Goal: Information Seeking & Learning: Learn about a topic

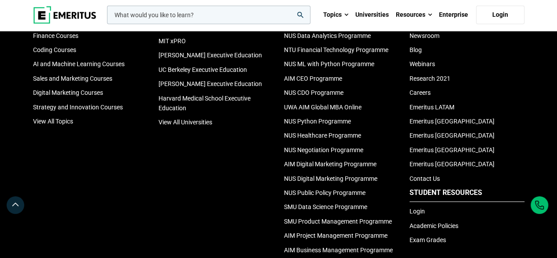
scroll to position [3163, 0]
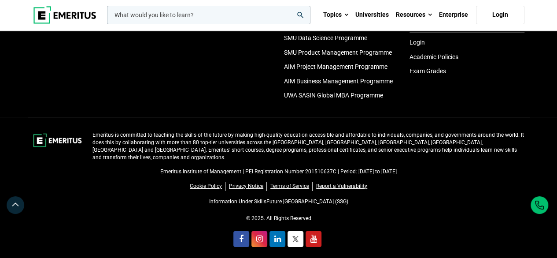
click at [247, 168] on p "Emeritus Institute of Management | PEI Registration Number 201510637C | Period:…" at bounding box center [278, 171] width 491 height 7
click at [269, 198] on link "Information Under SkillsFuture [GEOGRAPHIC_DATA] (SSG)" at bounding box center [278, 201] width 139 height 6
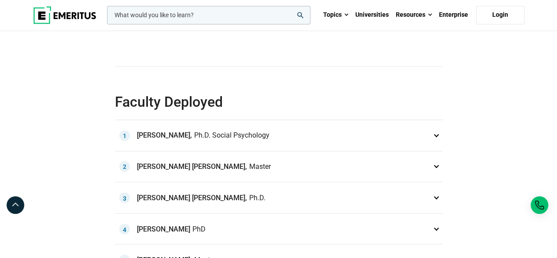
scroll to position [528, 0]
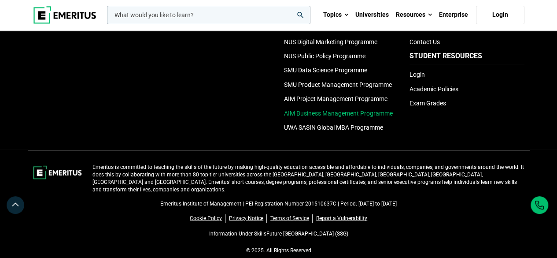
scroll to position [3132, 0]
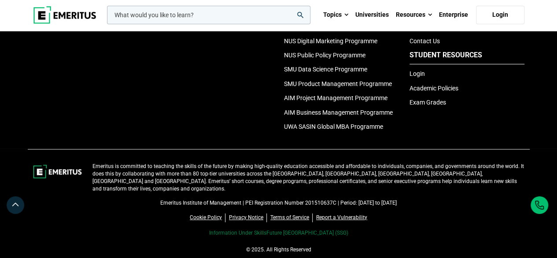
click at [246, 229] on link "Information Under SkillsFuture [GEOGRAPHIC_DATA] (SSG)" at bounding box center [278, 232] width 139 height 6
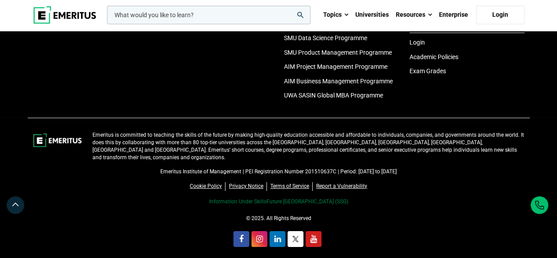
click at [266, 198] on link "Information Under SkillsFuture [GEOGRAPHIC_DATA] (SSG)" at bounding box center [278, 201] width 139 height 6
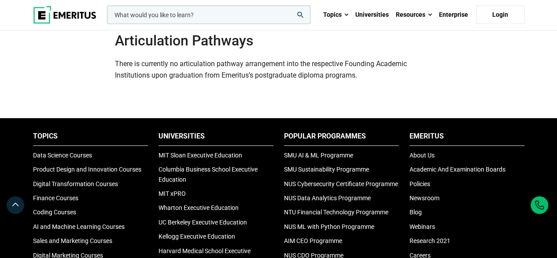
scroll to position [2554, 0]
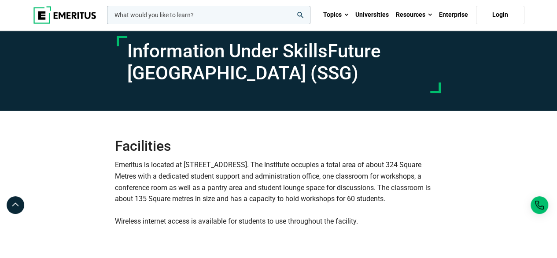
scroll to position [176, 0]
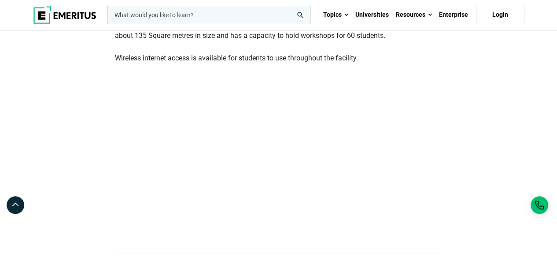
click at [496, 109] on div "Facilities Emeritus is located at 78 Shenton Way, #20-02, Singapore 079120. The…" at bounding box center [279, 263] width 502 height 631
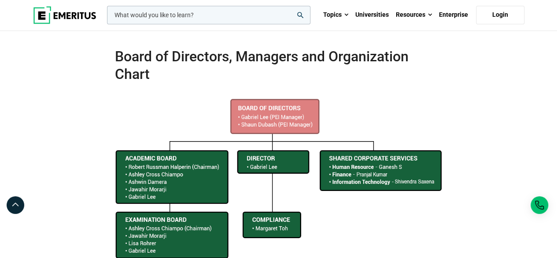
scroll to position [440, 0]
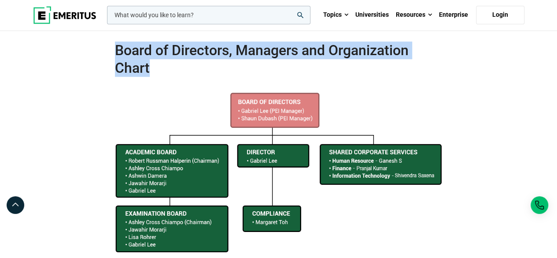
drag, startPoint x: 114, startPoint y: 49, endPoint x: 156, endPoint y: 62, distance: 43.4
click at [156, 62] on h2 "Board of Directors, Managers and Organization Chart" at bounding box center [279, 58] width 328 height 35
copy h2 "Board of Directors, Managers and Organization Chart"
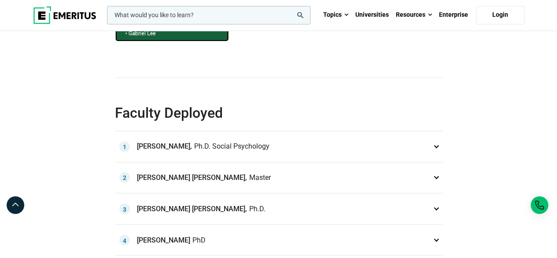
scroll to position [705, 0]
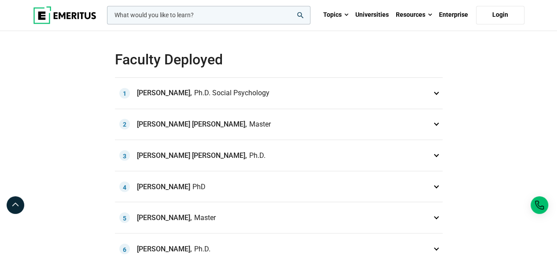
click at [359, 94] on p "Adam Galinsky, Ph.D. Social Psychology 1" at bounding box center [279, 92] width 328 height 31
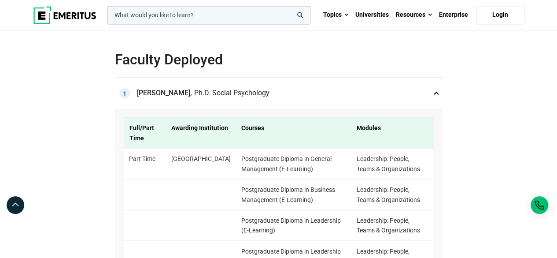
click at [437, 90] on p "Adam Galinsky, Ph.D. Social Psychology 1" at bounding box center [279, 92] width 328 height 31
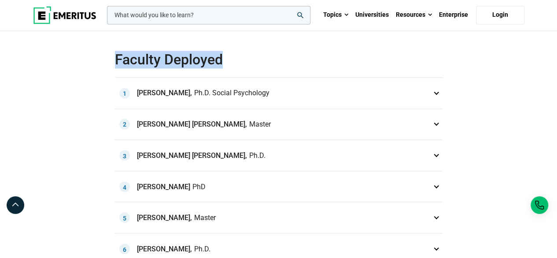
drag, startPoint x: 116, startPoint y: 57, endPoint x: 225, endPoint y: 57, distance: 109.2
click at [225, 57] on h2 "Faculty Deployed" at bounding box center [279, 60] width 328 height 18
copy h2 "Faculty Deployed"
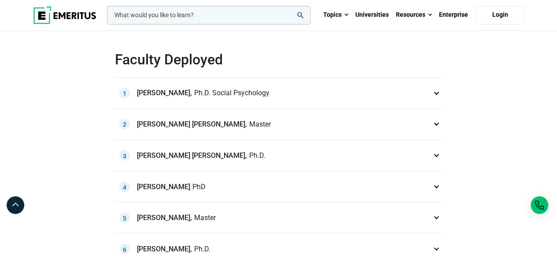
click at [308, 126] on p "Alexander Lawrence Leycester Brown, Master 2" at bounding box center [279, 124] width 328 height 31
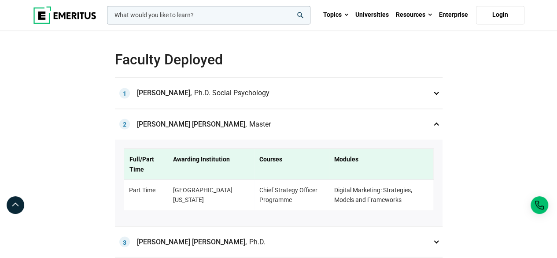
click at [308, 126] on p "Alexander Lawrence Leycester Brown, Master 2" at bounding box center [279, 124] width 328 height 31
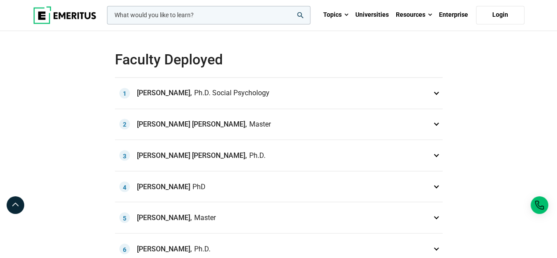
click at [275, 157] on p "Alex Paul Pentland, Ph.D. 3" at bounding box center [279, 155] width 328 height 31
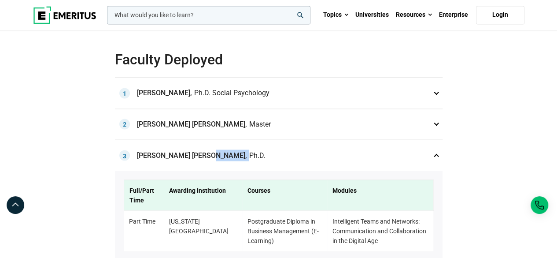
click at [275, 157] on p "Alex Paul Pentland, Ph.D. 3" at bounding box center [279, 155] width 328 height 31
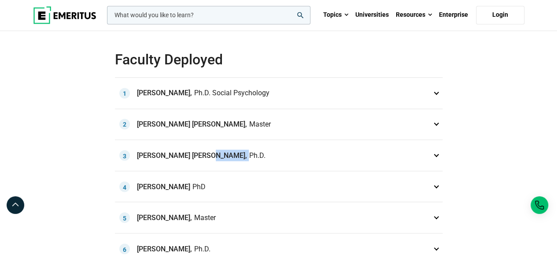
click at [273, 150] on p "Alex Paul Pentland, Ph.D. 3" at bounding box center [279, 155] width 328 height 31
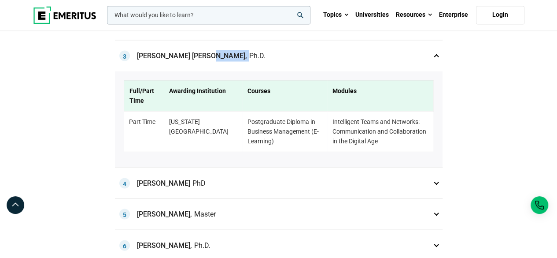
scroll to position [749, 0]
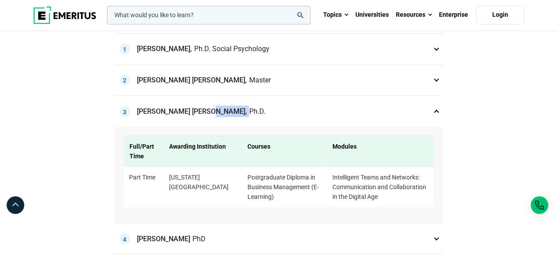
click at [254, 111] on p "Alex Paul Pentland, Ph.D. 3" at bounding box center [279, 111] width 328 height 31
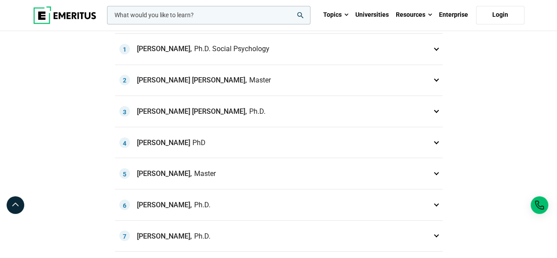
click at [254, 111] on p "Alex Paul Pentland, Ph.D. 3" at bounding box center [279, 111] width 328 height 31
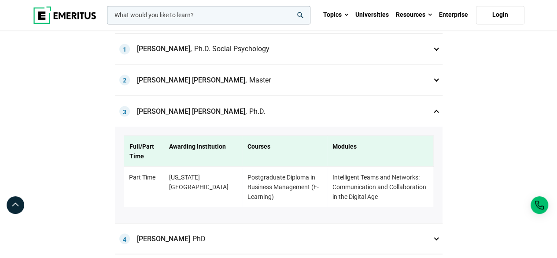
click at [254, 111] on p "Alex Paul Pentland, Ph.D. 3" at bounding box center [279, 111] width 328 height 31
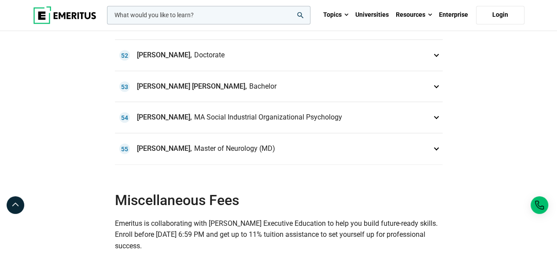
scroll to position [2378, 0]
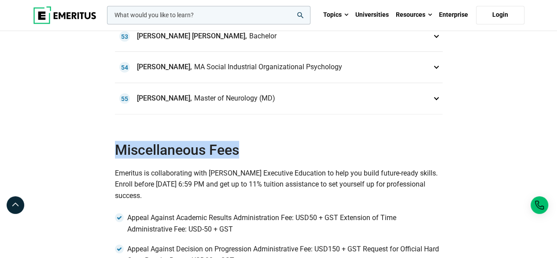
drag, startPoint x: 118, startPoint y: 134, endPoint x: 213, endPoint y: 134, distance: 95.1
click at [252, 140] on h2 "Miscellaneous Fees" at bounding box center [279, 149] width 328 height 18
copy h2 "Miscellaneous Fees"
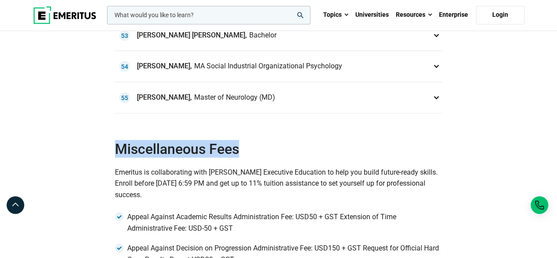
scroll to position [2554, 0]
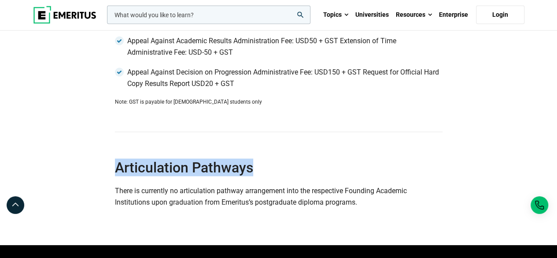
drag, startPoint x: 115, startPoint y: 148, endPoint x: 217, endPoint y: 151, distance: 101.3
click at [262, 159] on h2 "Articulation Pathways" at bounding box center [279, 168] width 328 height 18
copy h2 "Articulation Pathways"
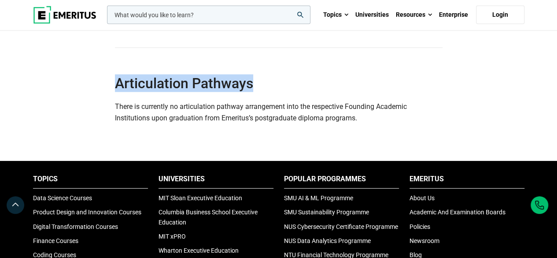
scroll to position [2686, 0]
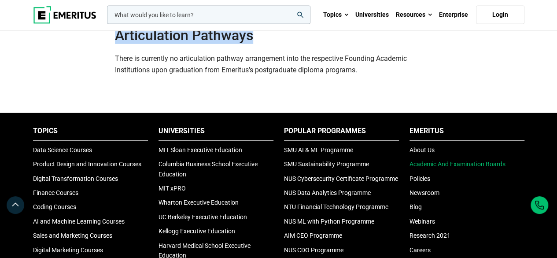
click at [438, 160] on link "Academic And Examination Boards" at bounding box center [457, 163] width 96 height 7
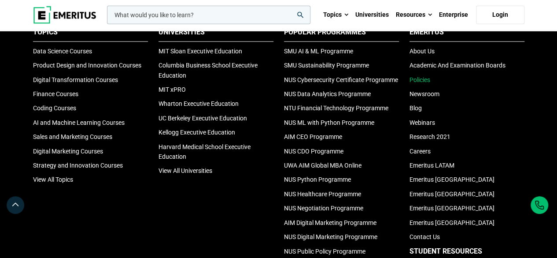
scroll to position [2771, 0]
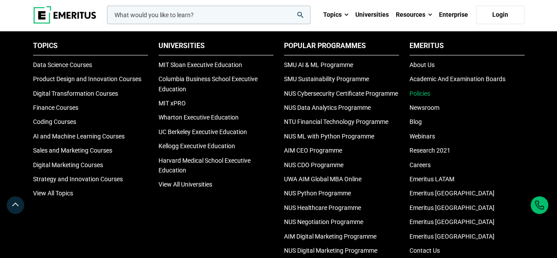
click at [417, 90] on link "Policies" at bounding box center [419, 93] width 21 height 7
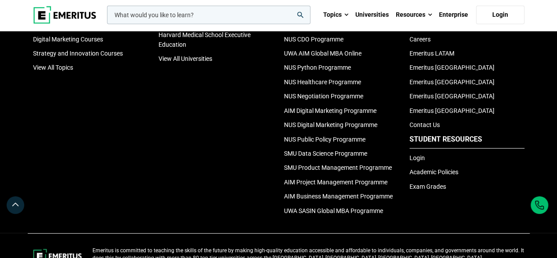
scroll to position [2903, 0]
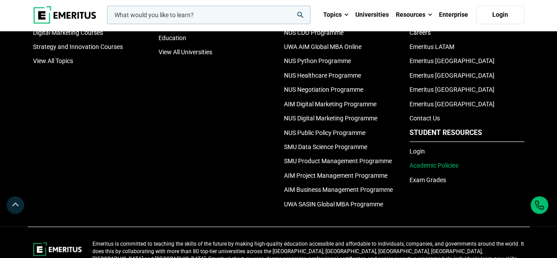
click at [426, 162] on link "Academic Policies" at bounding box center [433, 165] width 49 height 7
drag, startPoint x: 444, startPoint y: 147, endPoint x: 432, endPoint y: 129, distance: 21.1
click at [444, 162] on link "Academic Policies" at bounding box center [433, 165] width 49 height 7
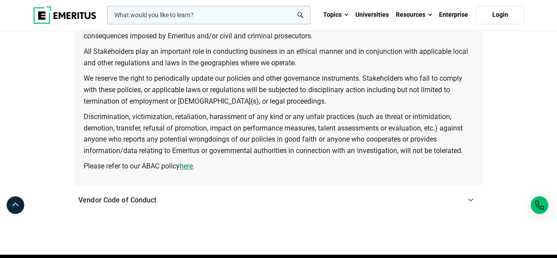
scroll to position [264, 0]
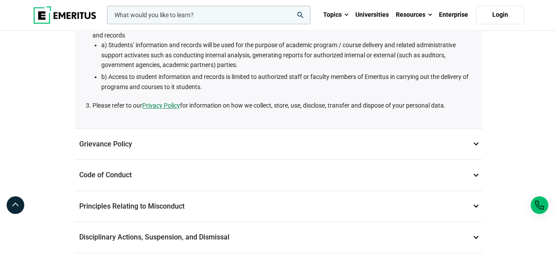
scroll to position [132, 0]
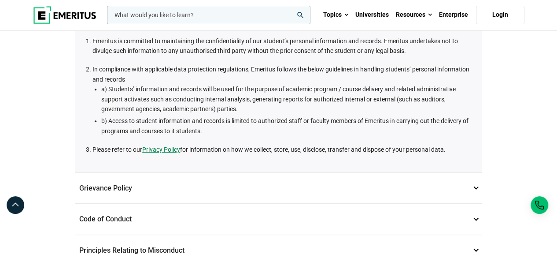
click at [475, 187] on p "Grievance Policy 2" at bounding box center [278, 188] width 407 height 31
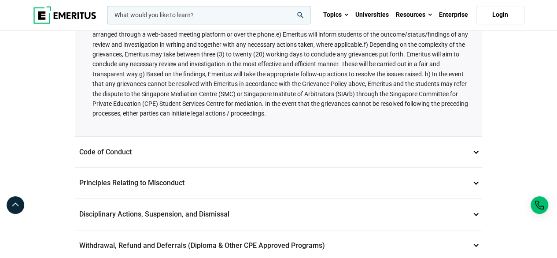
scroll to position [264, 0]
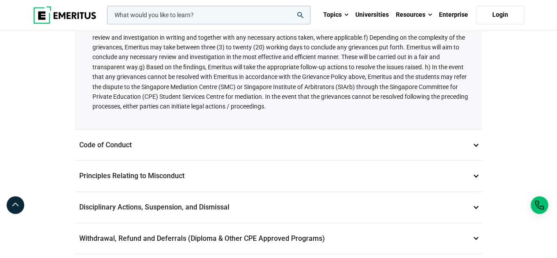
click at [474, 145] on p "Code of Conduct 3" at bounding box center [278, 144] width 407 height 31
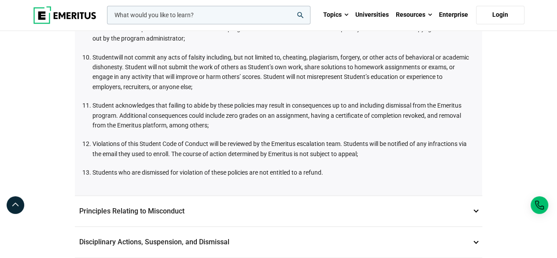
scroll to position [440, 0]
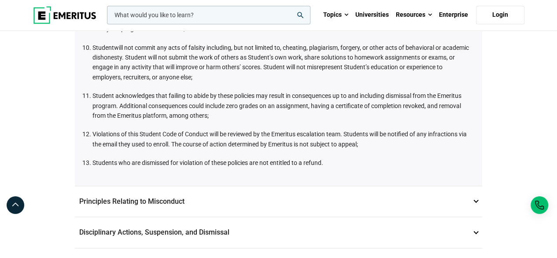
click at [479, 199] on p "Principles Relating to Misconduct 4" at bounding box center [278, 201] width 407 height 31
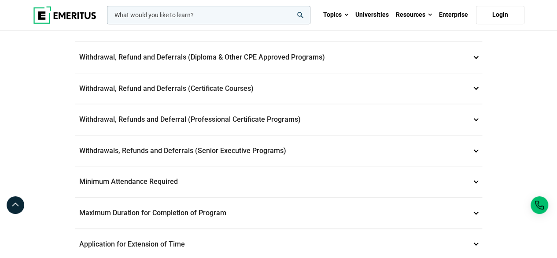
scroll to position [396, 0]
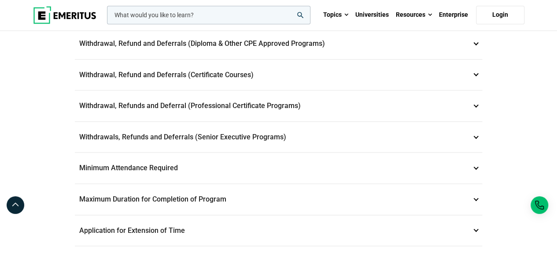
click at [475, 195] on p "Maximum Duration for Completion of Program 11" at bounding box center [278, 199] width 407 height 31
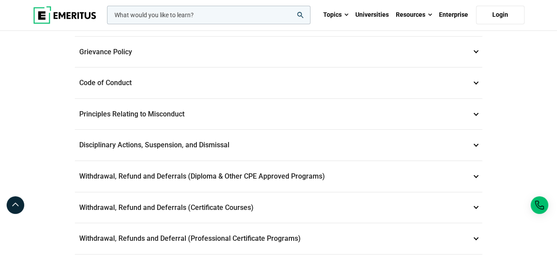
scroll to position [35, 0]
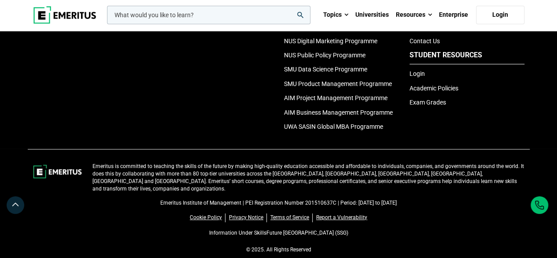
scroll to position [2999, 0]
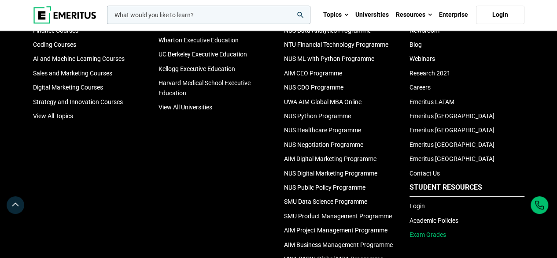
click at [441, 231] on link "Exam Grades" at bounding box center [427, 234] width 37 height 7
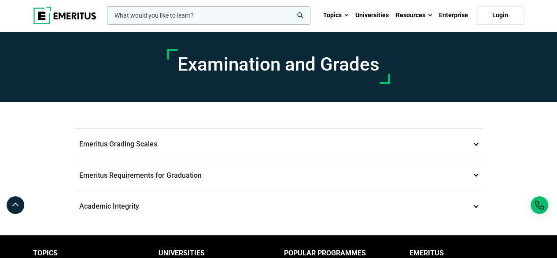
click at [476, 143] on p "Emeritus Grading Scales 1" at bounding box center [278, 144] width 407 height 31
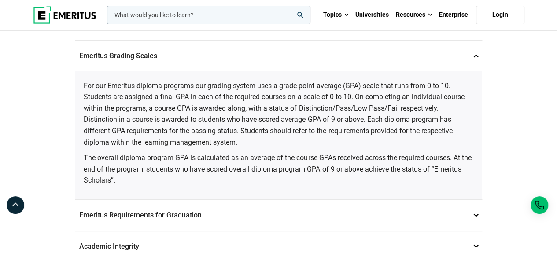
scroll to position [132, 0]
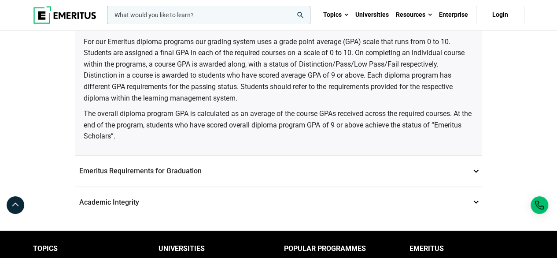
drag, startPoint x: 169, startPoint y: 177, endPoint x: 170, endPoint y: 149, distance: 27.8
click at [170, 177] on p "Emeritus Requirements for Graduation 2" at bounding box center [278, 170] width 407 height 31
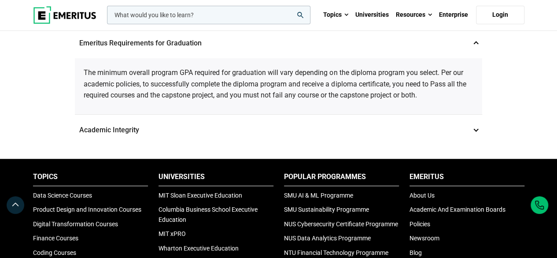
scroll to position [88, 0]
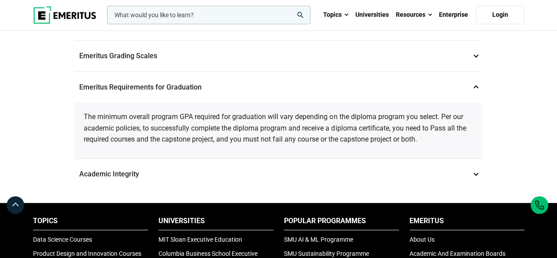
click at [109, 173] on p "Academic Integrity 3" at bounding box center [278, 174] width 407 height 31
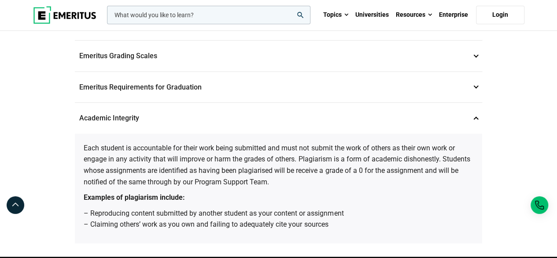
click at [242, 86] on p "Emeritus Requirements for Graduation 2" at bounding box center [278, 87] width 407 height 31
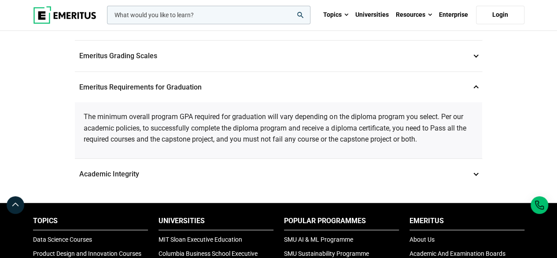
click at [104, 61] on p "Emeritus Grading Scales 1" at bounding box center [278, 56] width 407 height 31
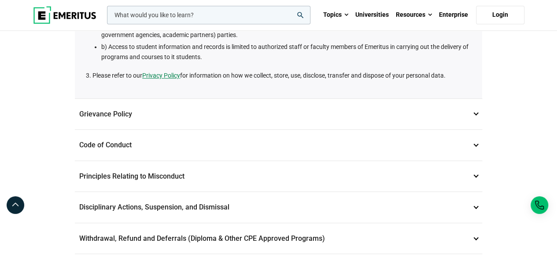
scroll to position [220, 0]
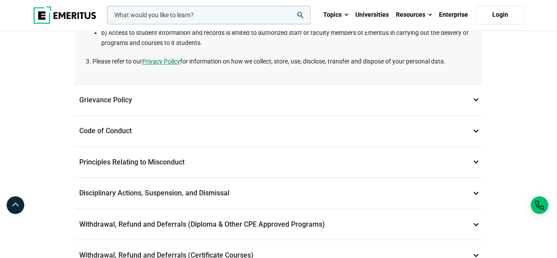
click at [240, 103] on p "Grievance Policy 2" at bounding box center [278, 100] width 407 height 31
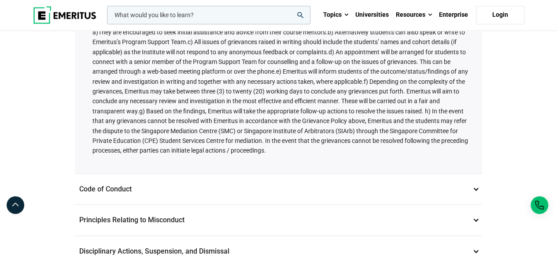
click at [113, 183] on p "Code of Conduct 3" at bounding box center [278, 188] width 407 height 31
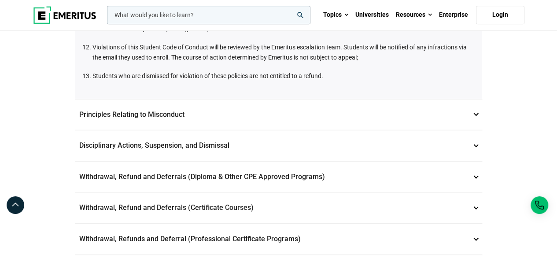
scroll to position [528, 0]
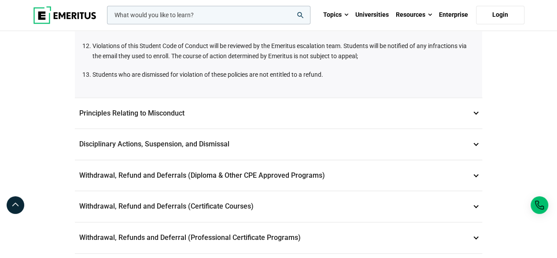
click at [153, 114] on p "Principles Relating to Misconduct 4" at bounding box center [278, 113] width 407 height 31
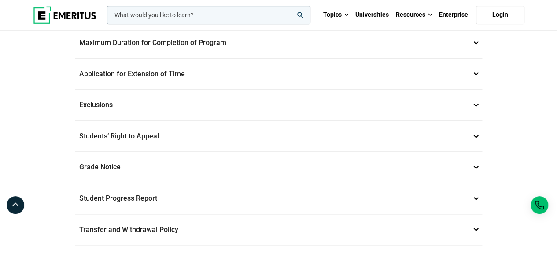
scroll to position [572, 0]
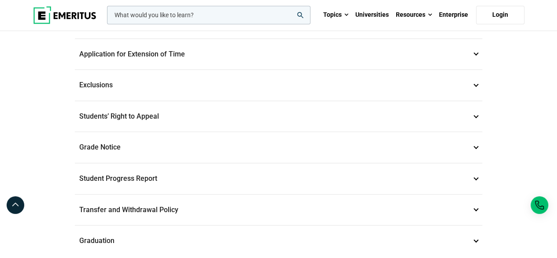
click at [216, 199] on p "Transfer and Withdrawal Policy 16" at bounding box center [278, 209] width 407 height 31
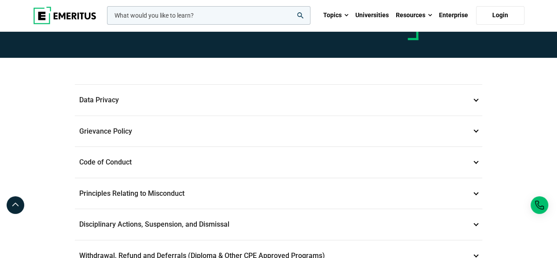
scroll to position [0, 0]
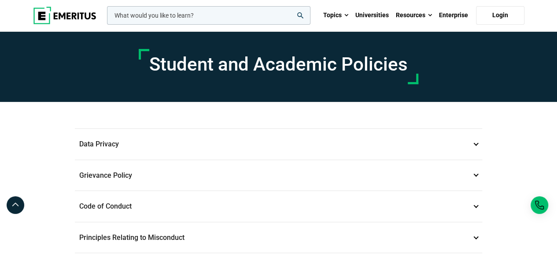
click at [59, 13] on img at bounding box center [64, 16] width 63 height 18
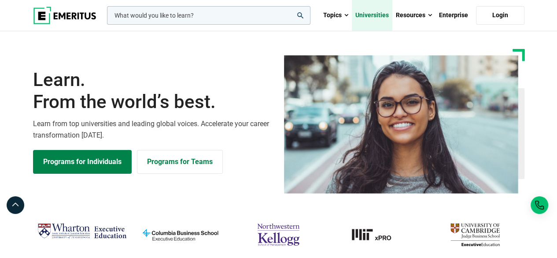
click at [376, 18] on link "Universities" at bounding box center [372, 15] width 41 height 31
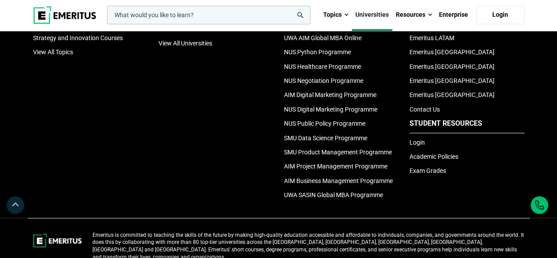
scroll to position [2000, 0]
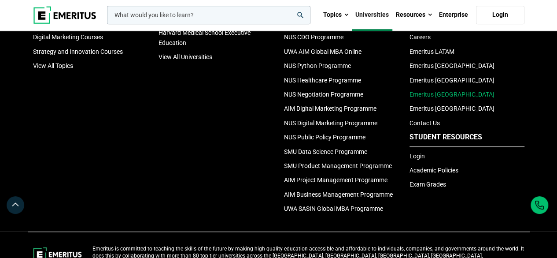
click at [438, 98] on link "Emeritus [GEOGRAPHIC_DATA]" at bounding box center [451, 94] width 85 height 7
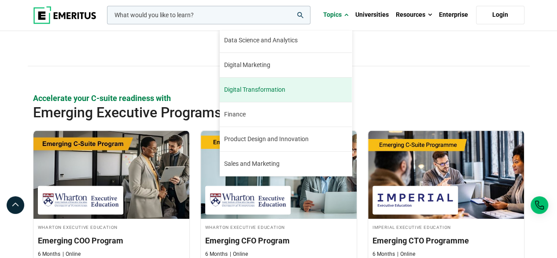
scroll to position [100, 0]
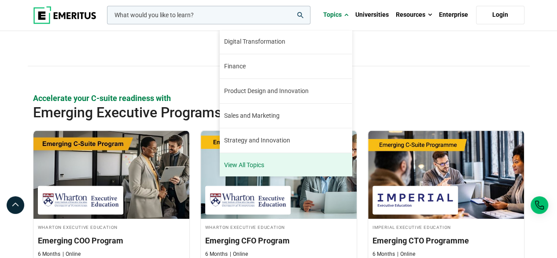
click at [258, 164] on link "View All Topics" at bounding box center [286, 165] width 132 height 24
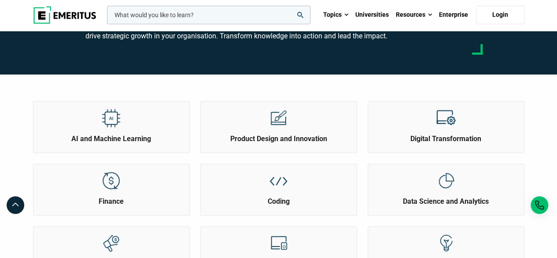
scroll to position [44, 0]
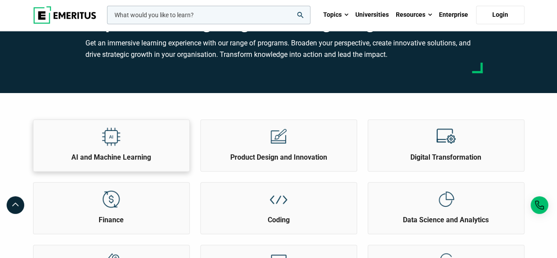
click at [126, 140] on div at bounding box center [111, 136] width 33 height 33
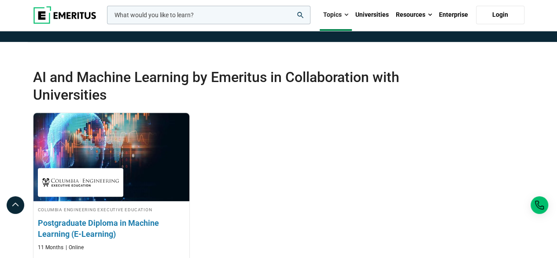
scroll to position [176, 0]
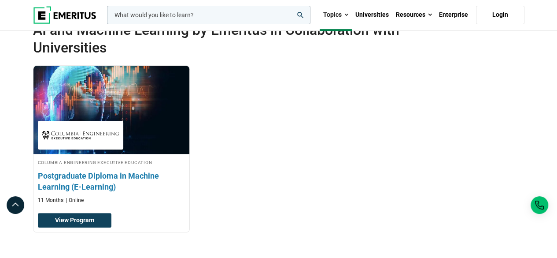
click at [72, 176] on h3 "Postgraduate Diploma in Machine Learning (E-Learning)" at bounding box center [111, 181] width 147 height 22
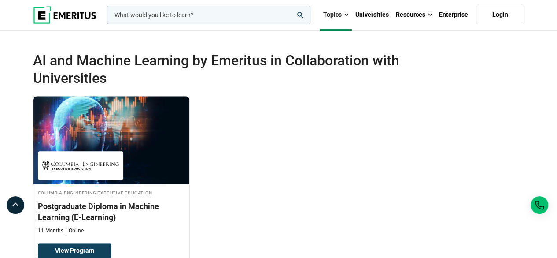
scroll to position [132, 0]
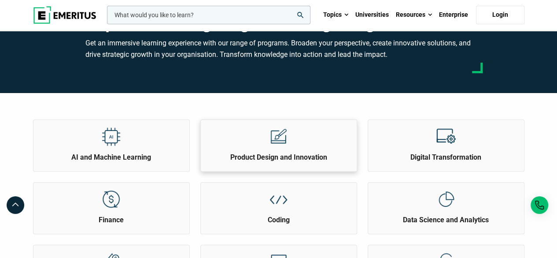
click at [283, 153] on h2 "Product Design and Innovation" at bounding box center [278, 157] width 151 height 10
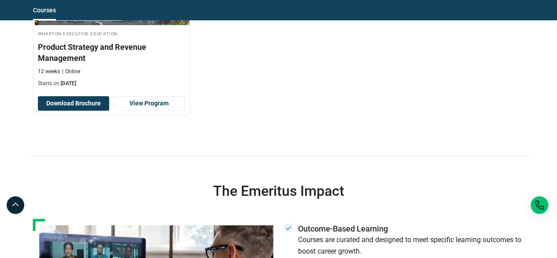
scroll to position [1717, 0]
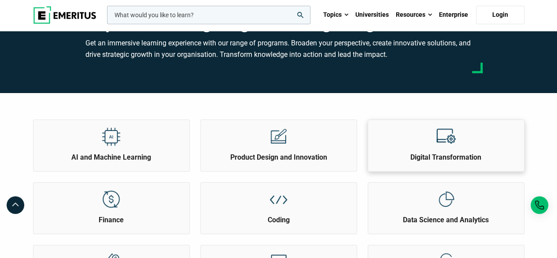
click at [419, 155] on h2 "Digital Transformation" at bounding box center [445, 157] width 151 height 10
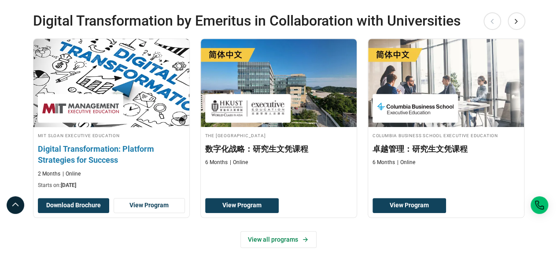
scroll to position [220, 0]
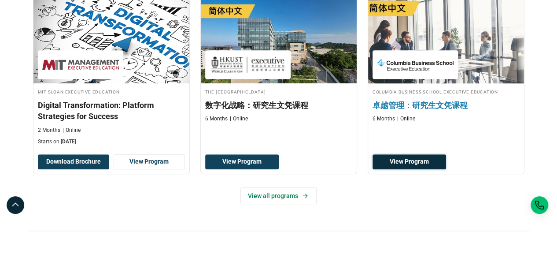
click at [432, 158] on link "View Program" at bounding box center [410, 161] width 74 height 15
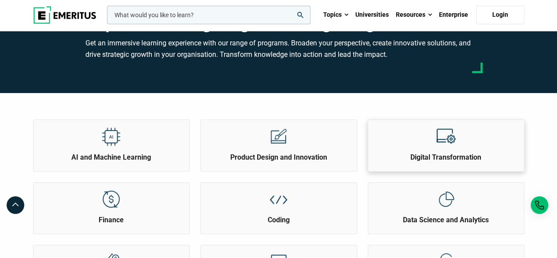
drag, startPoint x: 435, startPoint y: 151, endPoint x: 437, endPoint y: 143, distance: 8.2
click at [435, 151] on div at bounding box center [445, 136] width 33 height 33
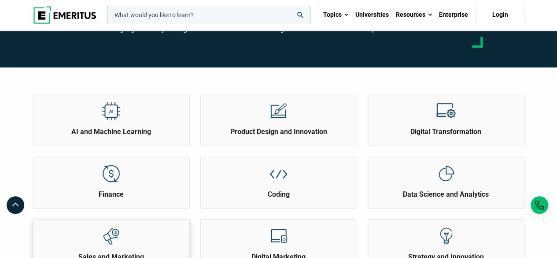
scroll to position [88, 0]
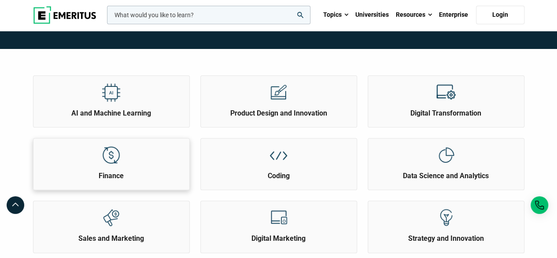
click at [111, 173] on h2 "Finance" at bounding box center [111, 176] width 151 height 10
click at [90, 158] on div "Finance" at bounding box center [111, 159] width 156 height 42
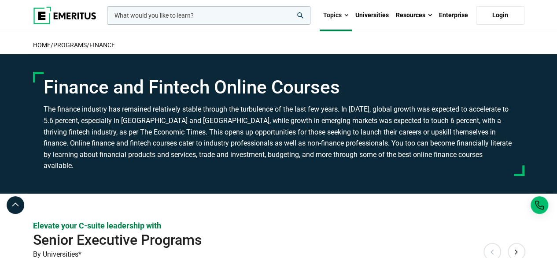
scroll to position [88, 0]
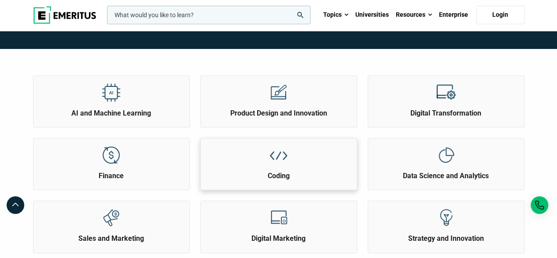
click at [266, 169] on div at bounding box center [278, 154] width 33 height 33
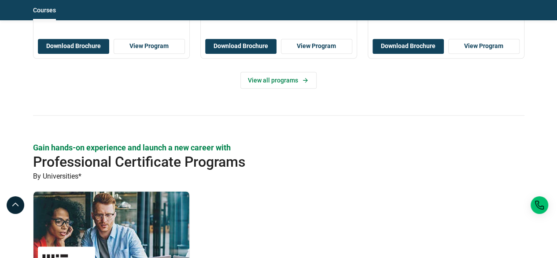
scroll to position [396, 0]
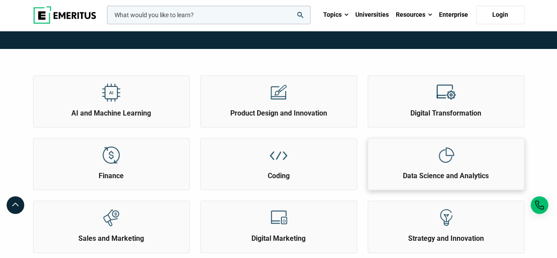
click at [449, 171] on h2 "Data Science and Analytics" at bounding box center [445, 176] width 151 height 10
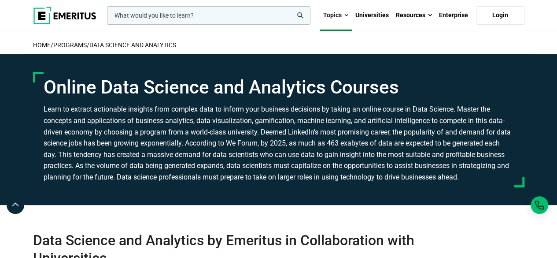
scroll to position [220, 0]
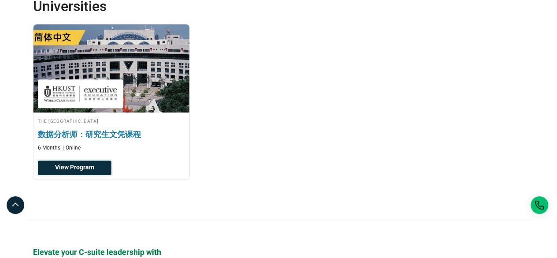
click at [86, 169] on link "View Program" at bounding box center [75, 167] width 74 height 15
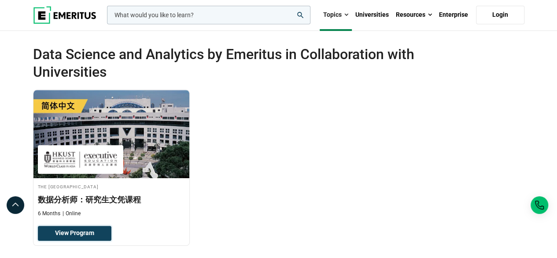
scroll to position [132, 0]
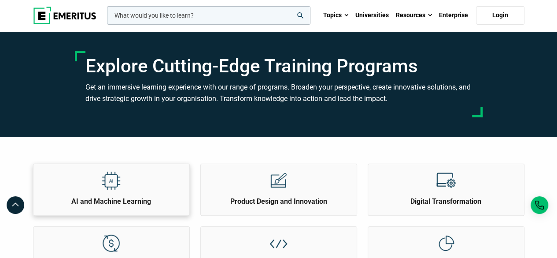
scroll to position [132, 0]
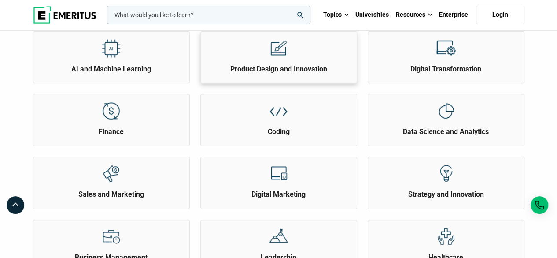
drag, startPoint x: 287, startPoint y: 62, endPoint x: 280, endPoint y: 59, distance: 6.7
click at [287, 62] on div at bounding box center [278, 48] width 33 height 33
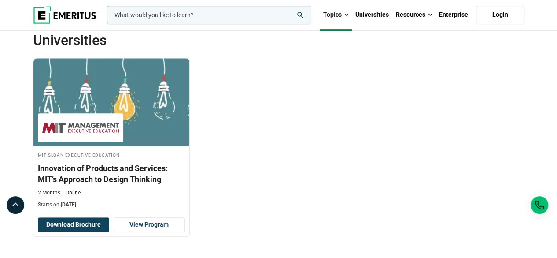
scroll to position [220, 0]
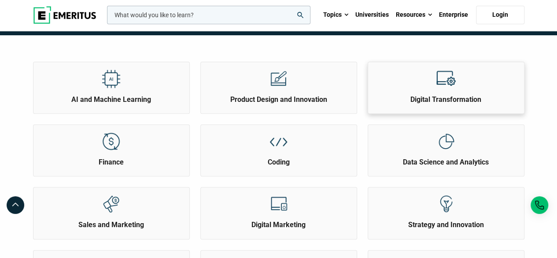
scroll to position [88, 0]
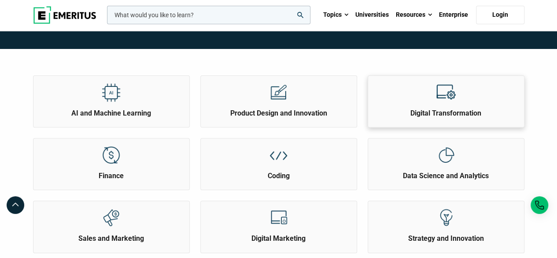
click at [430, 103] on div at bounding box center [445, 92] width 33 height 33
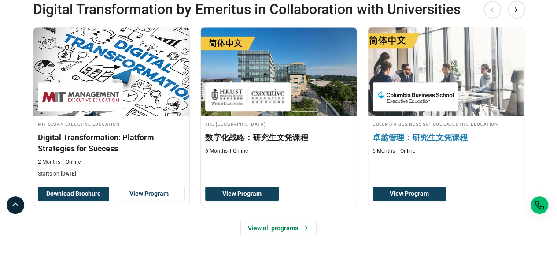
scroll to position [220, 0]
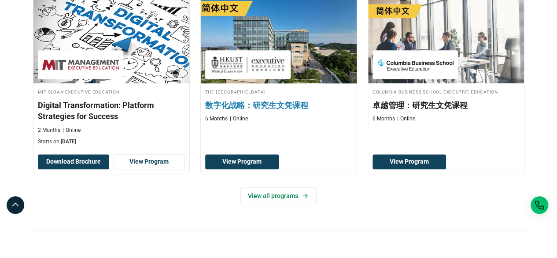
click at [259, 78] on div at bounding box center [247, 64] width 85 height 29
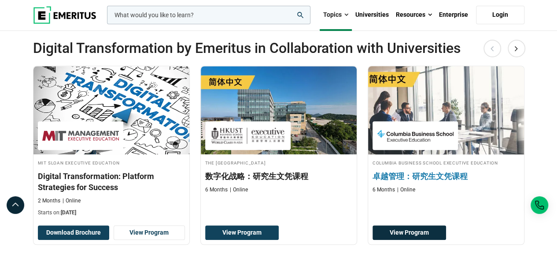
scroll to position [132, 0]
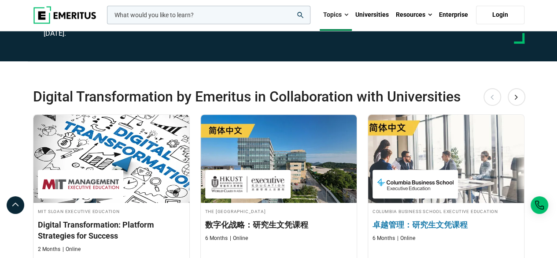
click at [425, 138] on img at bounding box center [445, 158] width 171 height 97
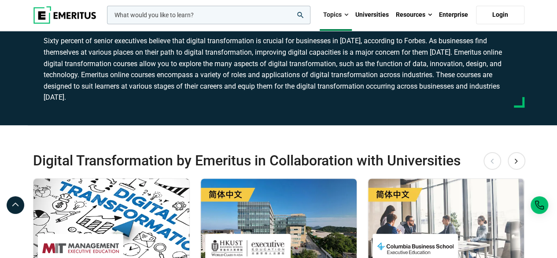
scroll to position [176, 0]
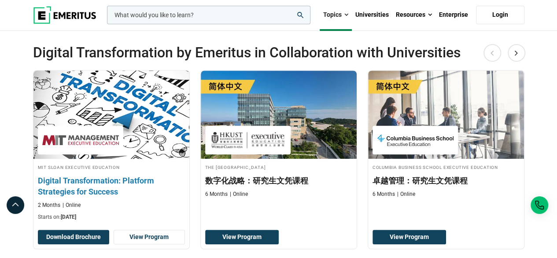
click at [94, 183] on h3 "Digital Transformation: Platform Strategies for Success" at bounding box center [111, 186] width 147 height 22
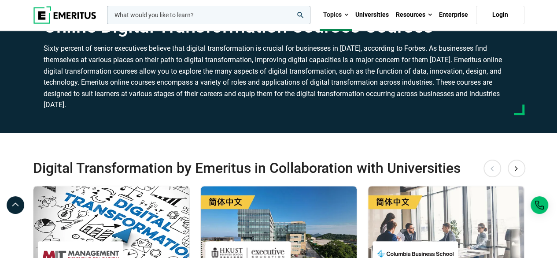
scroll to position [0, 0]
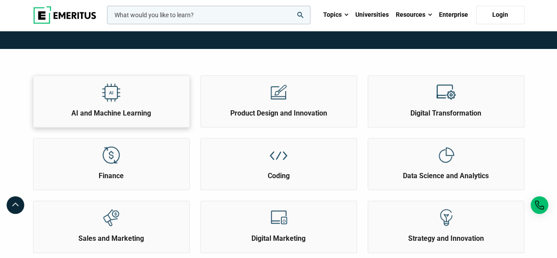
click at [117, 99] on img at bounding box center [111, 92] width 20 height 20
click at [267, 111] on h2 "Product Design and Innovation" at bounding box center [278, 113] width 151 height 10
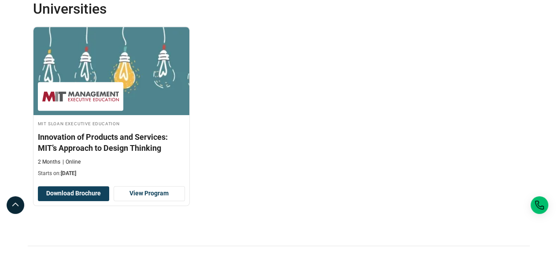
scroll to position [220, 0]
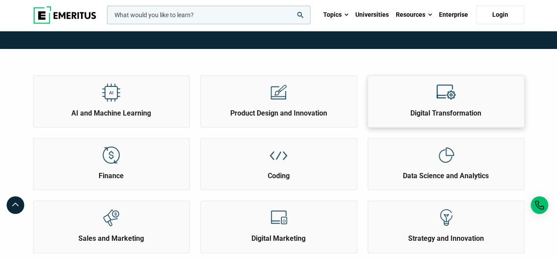
click at [411, 111] on h2 "Digital Transformation" at bounding box center [445, 113] width 151 height 10
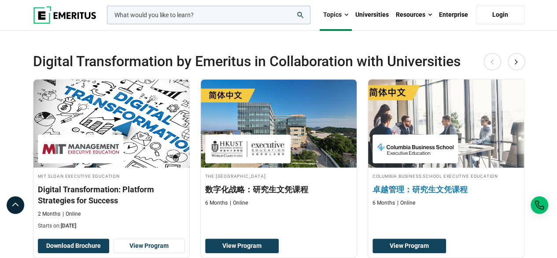
scroll to position [264, 0]
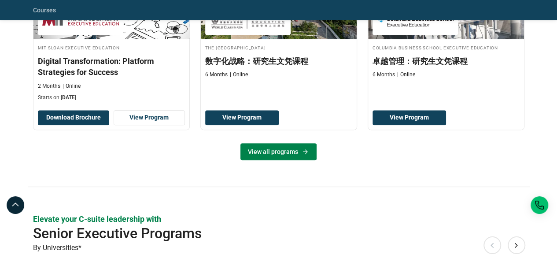
click at [272, 151] on link "View all programs" at bounding box center [278, 151] width 76 height 17
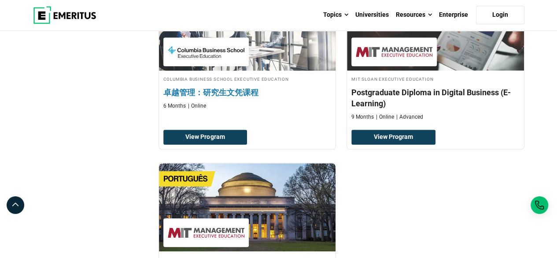
scroll to position [308, 0]
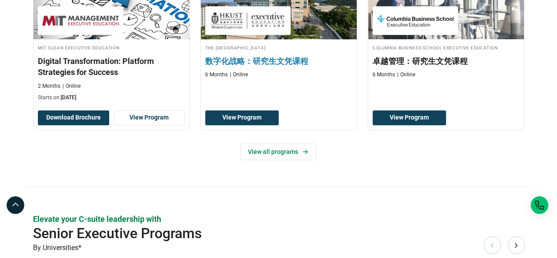
scroll to position [176, 0]
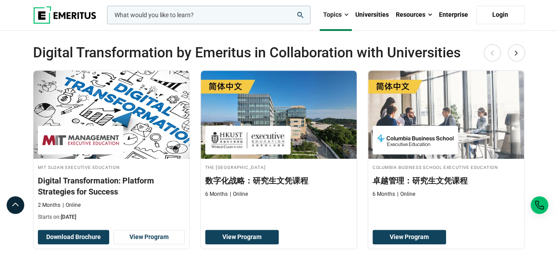
drag, startPoint x: 280, startPoint y: 82, endPoint x: 555, endPoint y: 179, distance: 291.6
click at [555, 179] on section "Digital Transformation by Emeritus in Collaboration with Universities Previous …" at bounding box center [278, 161] width 557 height 288
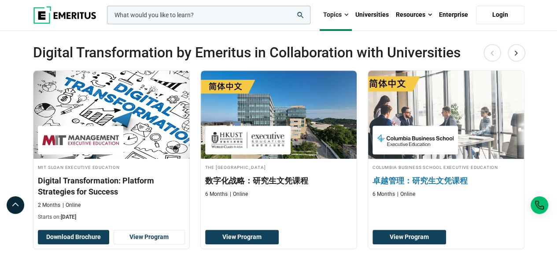
drag, startPoint x: 275, startPoint y: 140, endPoint x: 517, endPoint y: 137, distance: 242.2
click at [551, 149] on section "Digital Transformation by Emeritus in Collaboration with Universities Previous …" at bounding box center [278, 161] width 557 height 288
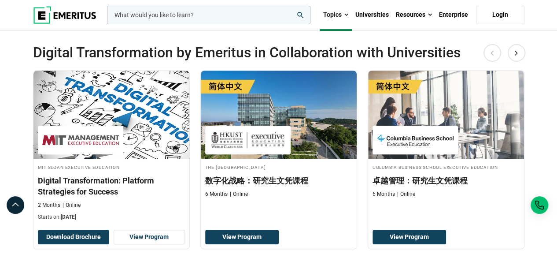
drag, startPoint x: 278, startPoint y: 166, endPoint x: 542, endPoint y: 116, distance: 269.3
click at [542, 116] on section "Digital Transformation by Emeritus in Collaboration with Universities Previous …" at bounding box center [278, 161] width 557 height 288
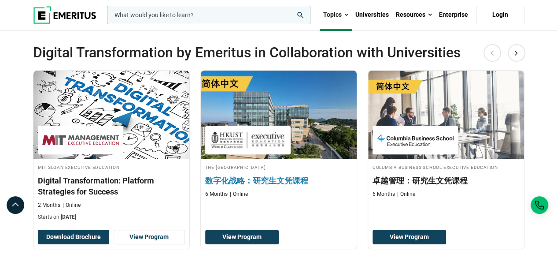
click at [261, 177] on h3 "数字化战略：研究生文凭课程" at bounding box center [278, 180] width 147 height 11
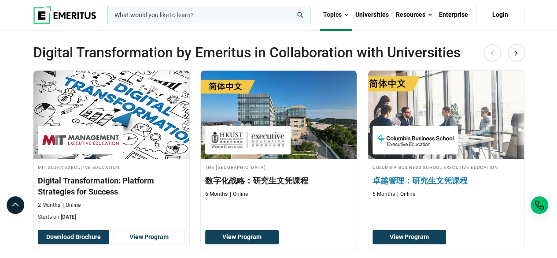
click at [467, 114] on img at bounding box center [445, 114] width 171 height 97
click at [413, 235] on link "View Program" at bounding box center [410, 236] width 74 height 15
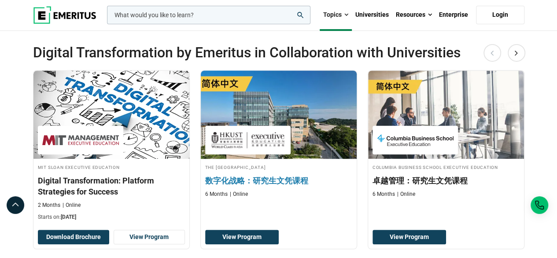
click at [249, 151] on div at bounding box center [247, 139] width 85 height 29
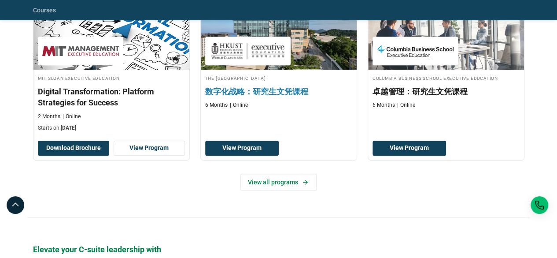
scroll to position [220, 0]
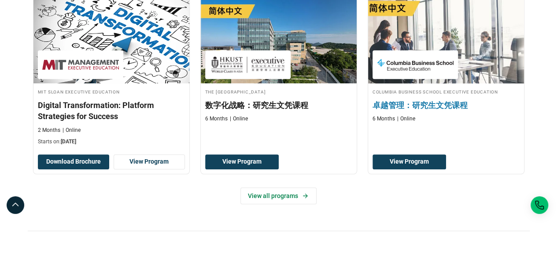
click at [395, 96] on div "Columbia Business School Executive Education 卓越管理：研究生文凭课程 6 Months Online" at bounding box center [446, 105] width 156 height 35
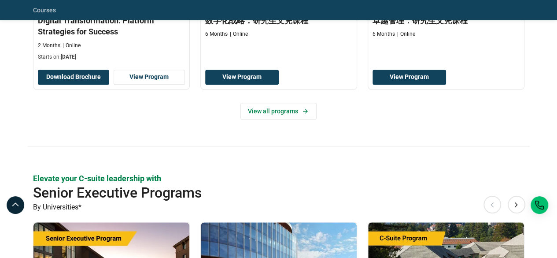
scroll to position [308, 0]
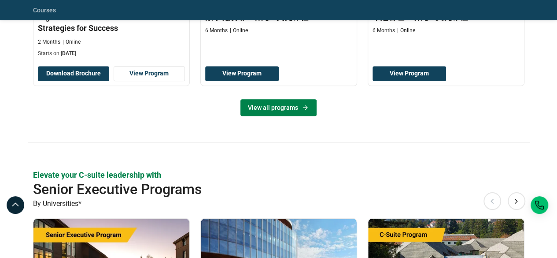
click at [298, 108] on link "View all programs" at bounding box center [278, 107] width 76 height 17
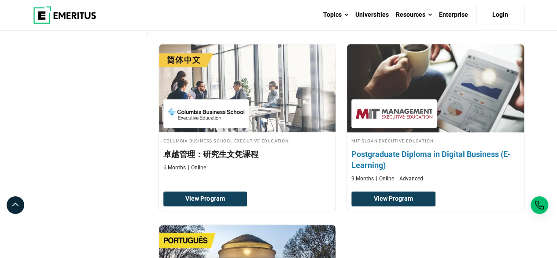
scroll to position [308, 0]
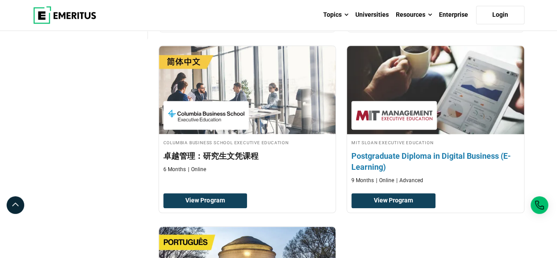
click at [449, 150] on h4 "Postgraduate Diploma in Digital Business (E-Learning)" at bounding box center [435, 161] width 168 height 22
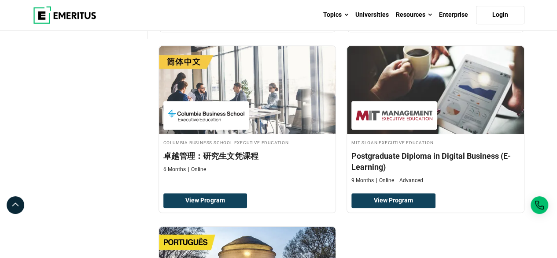
scroll to position [484, 0]
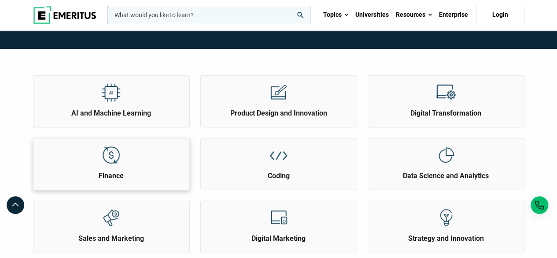
click at [107, 164] on div at bounding box center [111, 154] width 33 height 33
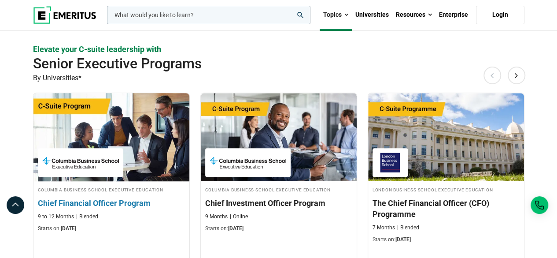
scroll to position [88, 0]
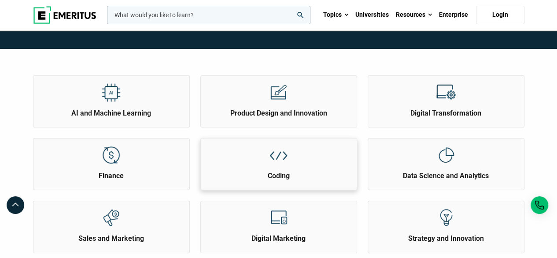
click at [262, 154] on div "Coding" at bounding box center [279, 159] width 156 height 42
click at [412, 177] on h2 "Data Science and Analytics" at bounding box center [445, 176] width 151 height 10
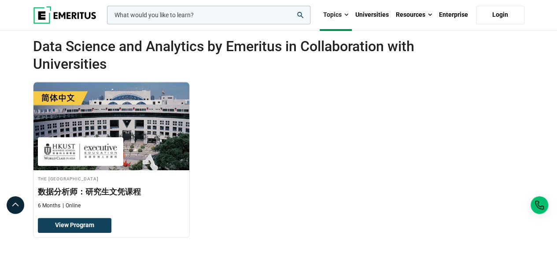
scroll to position [176, 0]
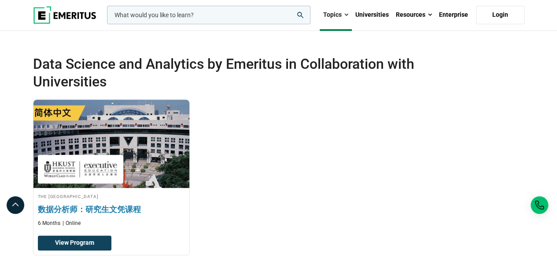
click at [99, 209] on h3 "数据分析师：研究生文凭课程" at bounding box center [111, 208] width 147 height 11
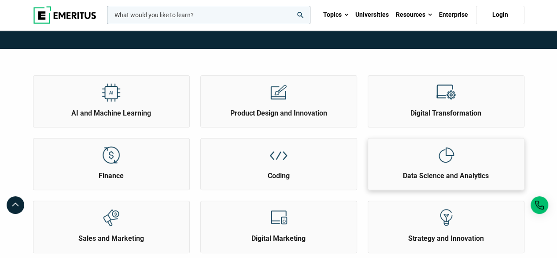
click at [396, 176] on h2 "Data Science and Analytics" at bounding box center [445, 176] width 151 height 10
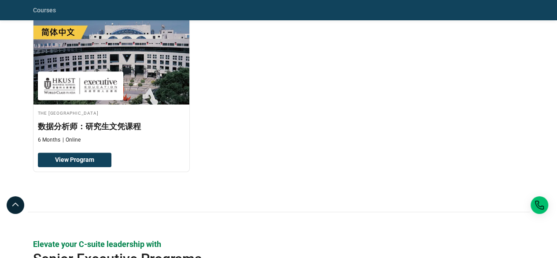
scroll to position [264, 0]
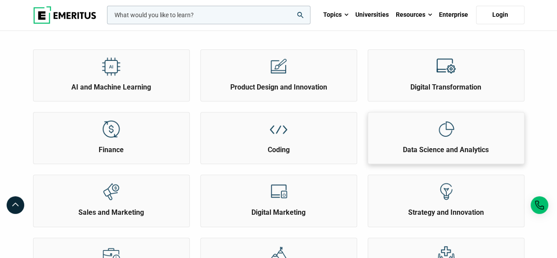
scroll to position [132, 0]
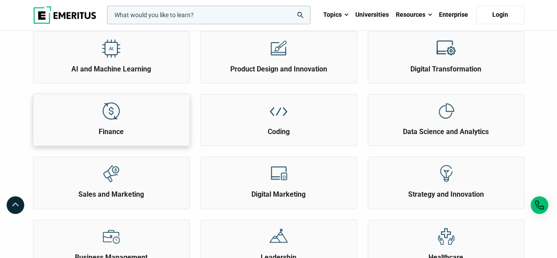
drag, startPoint x: 155, startPoint y: 187, endPoint x: 81, endPoint y: 133, distance: 91.7
click at [155, 187] on div "Sales and Marketing" at bounding box center [111, 178] width 156 height 42
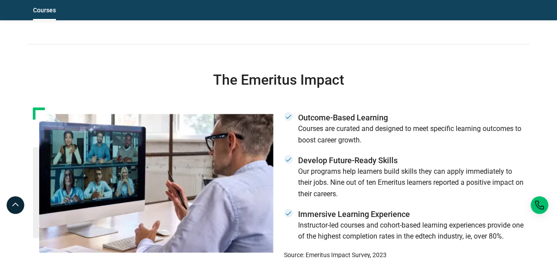
scroll to position [1321, 0]
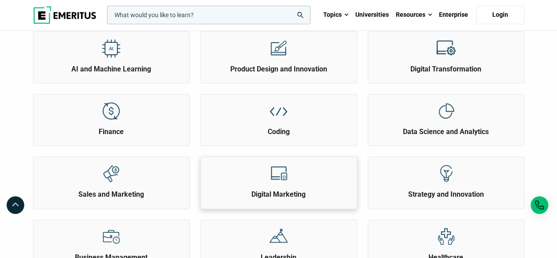
click at [295, 177] on div "Digital Marketing" at bounding box center [279, 178] width 156 height 42
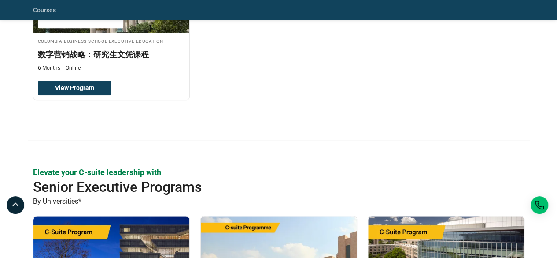
scroll to position [220, 0]
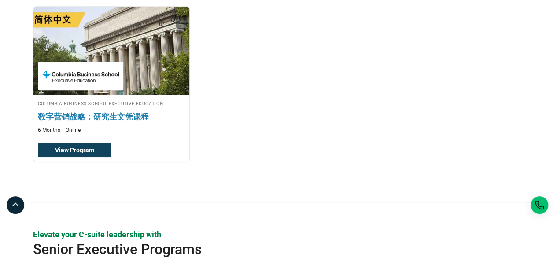
click at [149, 92] on img at bounding box center [111, 50] width 171 height 97
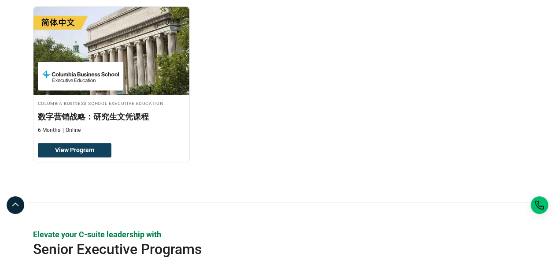
scroll to position [176, 0]
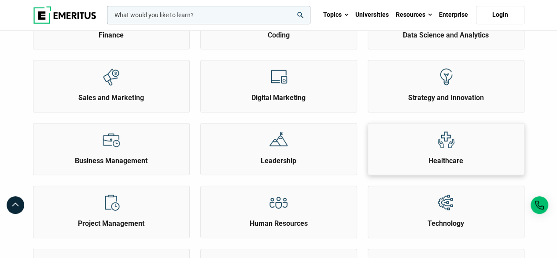
scroll to position [176, 0]
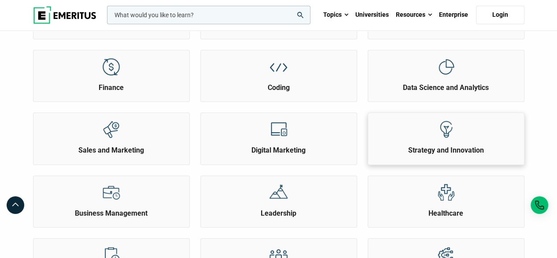
click at [451, 147] on h2 "Strategy and Innovation" at bounding box center [445, 150] width 151 height 10
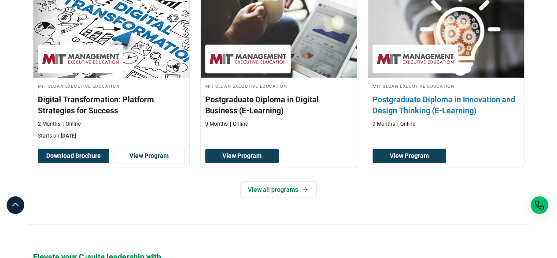
scroll to position [264, 0]
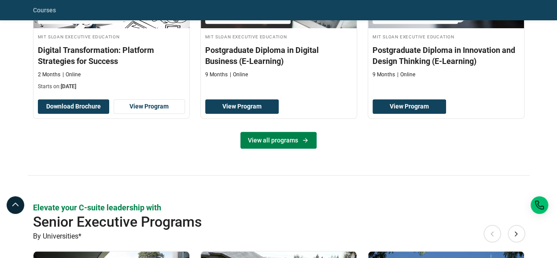
click at [288, 148] on link "View all programs" at bounding box center [278, 140] width 76 height 17
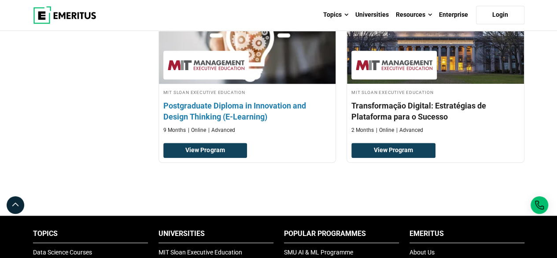
scroll to position [264, 0]
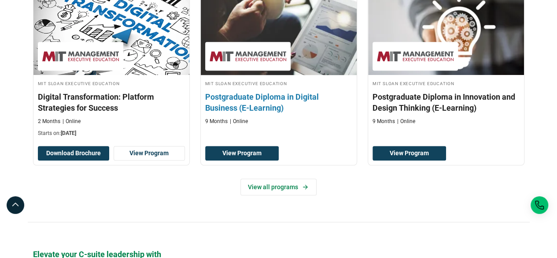
scroll to position [264, 0]
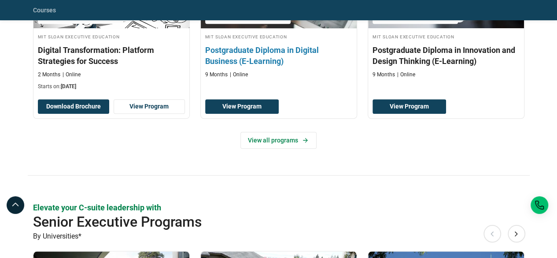
click at [266, 61] on h3 "Postgraduate Diploma in Digital Business (E-Learning)" at bounding box center [278, 55] width 147 height 22
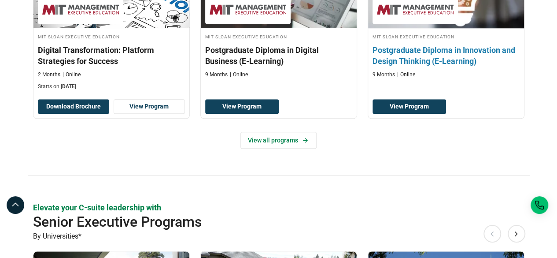
scroll to position [220, 0]
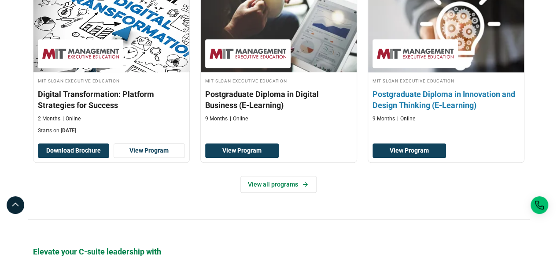
click at [422, 111] on h3 "Postgraduate Diploma in Innovation and Design Thinking (E-Learning)" at bounding box center [446, 100] width 147 height 22
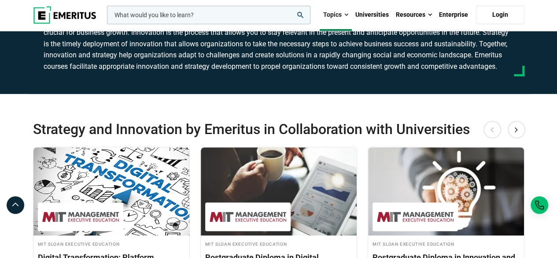
scroll to position [176, 0]
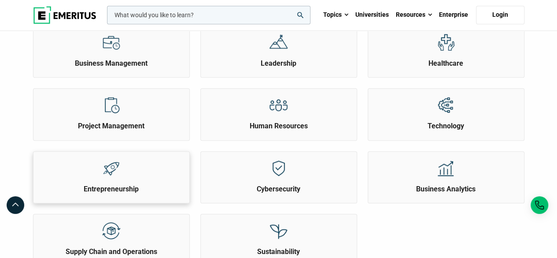
scroll to position [308, 0]
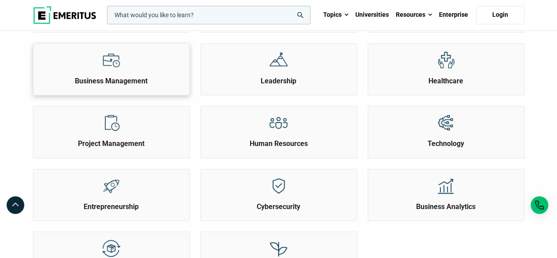
click at [106, 78] on h2 "Business Management" at bounding box center [111, 81] width 151 height 10
click at [114, 78] on h2 "Business Management" at bounding box center [111, 81] width 151 height 10
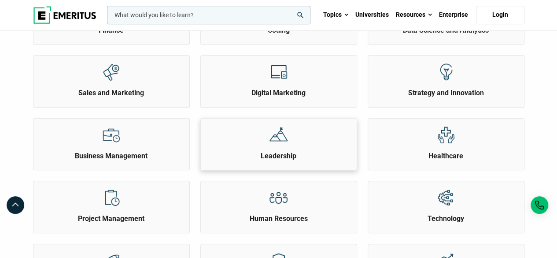
scroll to position [220, 0]
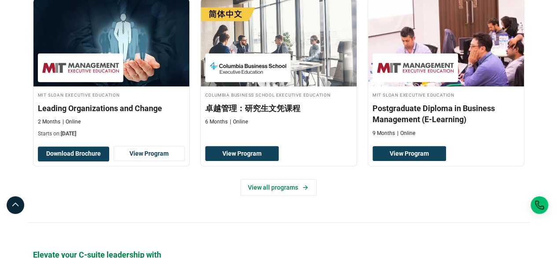
scroll to position [264, 0]
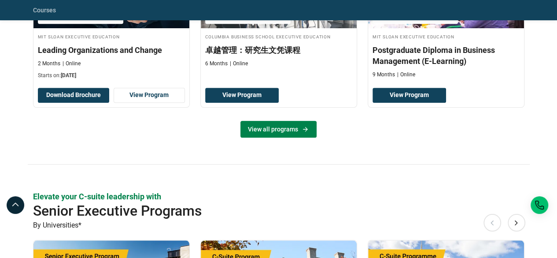
click at [279, 126] on link "View all programs" at bounding box center [278, 129] width 76 height 17
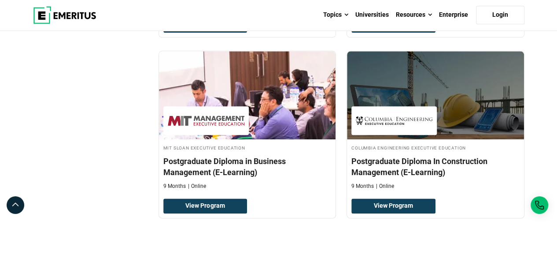
scroll to position [484, 0]
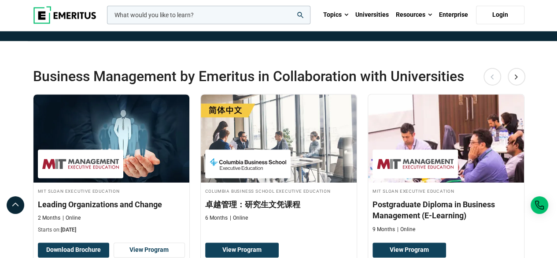
scroll to position [176, 0]
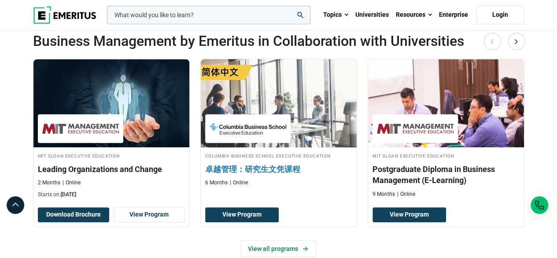
click at [276, 138] on div at bounding box center [247, 128] width 85 height 29
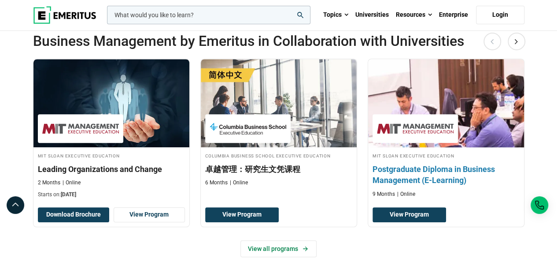
click at [439, 170] on h3 "Postgraduate Diploma in Business Management (E-Learning)" at bounding box center [446, 174] width 147 height 22
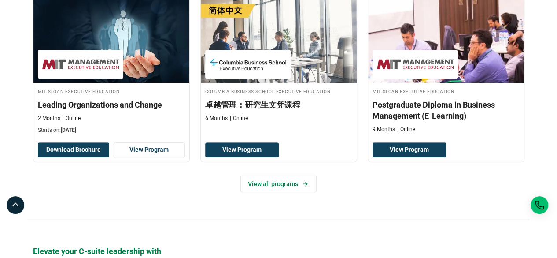
scroll to position [264, 0]
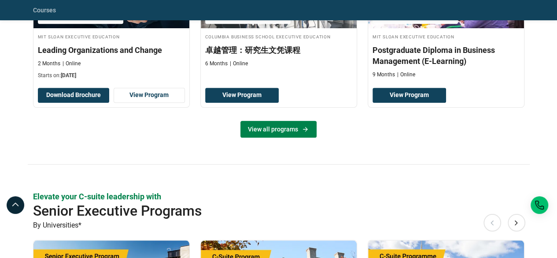
click at [291, 128] on link "View all programs" at bounding box center [278, 129] width 76 height 17
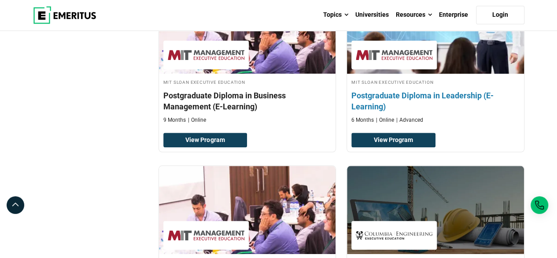
scroll to position [352, 0]
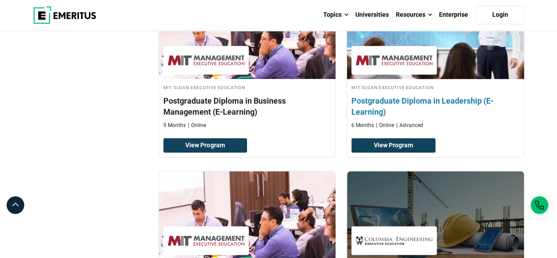
click at [436, 100] on h4 "Postgraduate Diploma in Leadership (E-Learning)" at bounding box center [435, 106] width 168 height 22
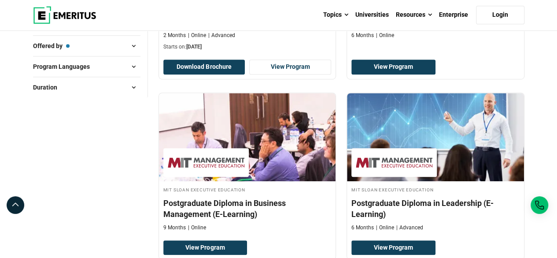
scroll to position [264, 0]
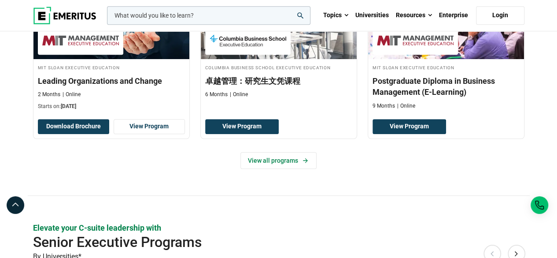
scroll to position [264, 0]
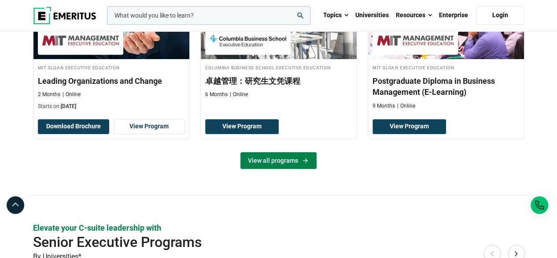
click at [275, 160] on link "View all programs" at bounding box center [278, 160] width 76 height 17
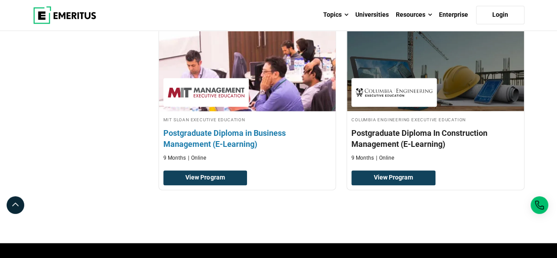
scroll to position [440, 0]
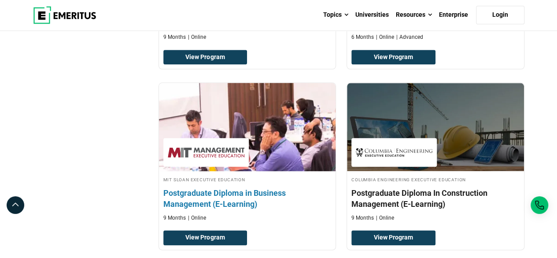
click at [243, 191] on h4 "Postgraduate Diploma in Business Management (E-Learning)" at bounding box center [247, 198] width 168 height 22
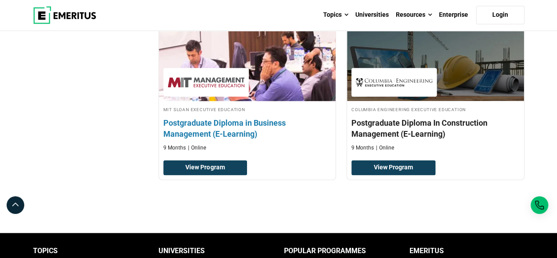
scroll to position [528, 0]
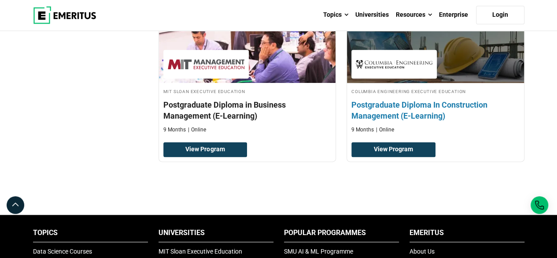
click at [400, 112] on h4 "Postgraduate Diploma In Construction Management (E-Learning)" at bounding box center [435, 110] width 168 height 22
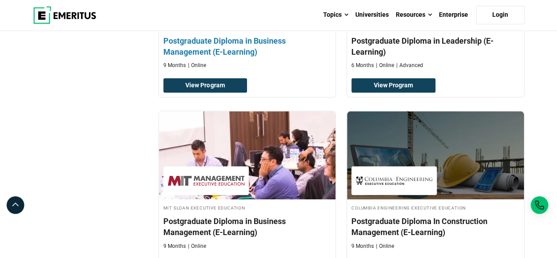
scroll to position [352, 0]
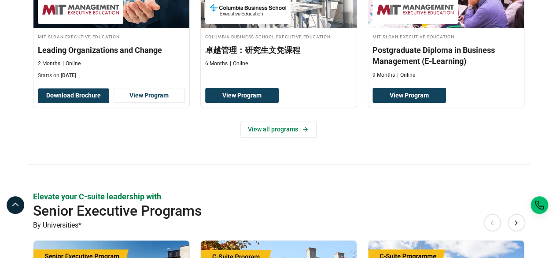
scroll to position [88, 0]
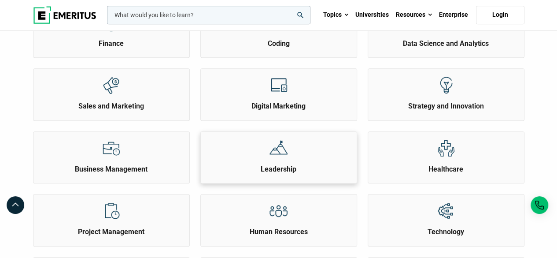
click at [285, 161] on div at bounding box center [278, 148] width 33 height 33
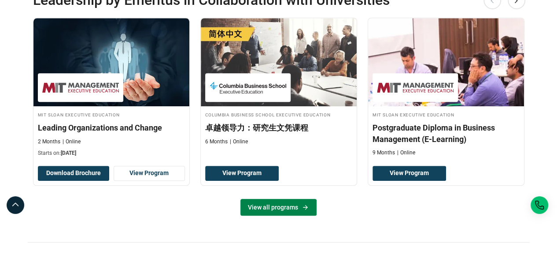
click at [269, 209] on link "View all programs" at bounding box center [278, 207] width 76 height 17
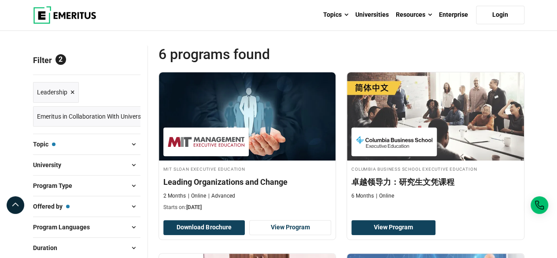
scroll to position [132, 0]
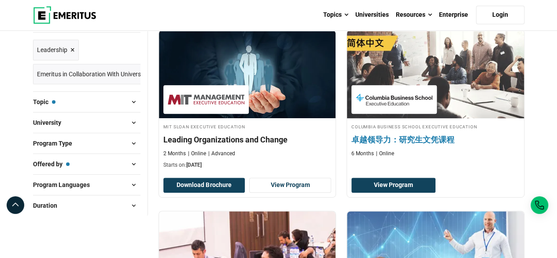
click at [389, 130] on div "Columbia Business School Executive Education 卓越领导力：研究生文凭课程 6 Months Online" at bounding box center [435, 139] width 177 height 35
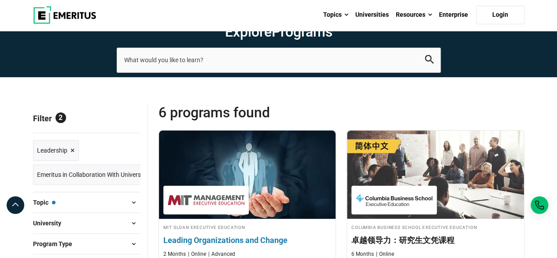
scroll to position [0, 0]
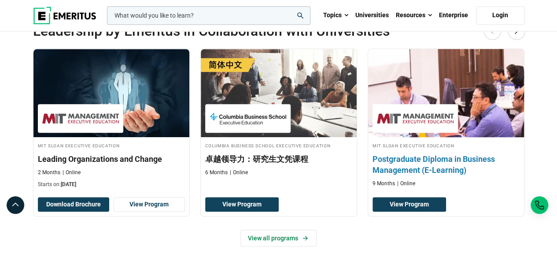
click at [436, 165] on h3 "Postgraduate Diploma in Business Management (E-Learning)" at bounding box center [446, 164] width 147 height 22
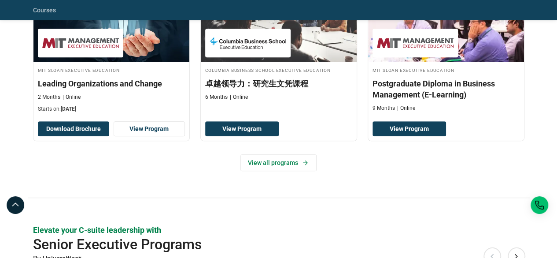
scroll to position [308, 0]
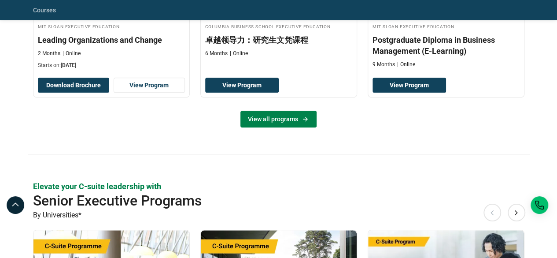
click at [290, 120] on link "View all programs" at bounding box center [278, 119] width 76 height 17
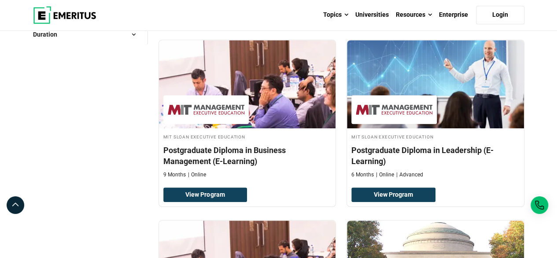
scroll to position [308, 0]
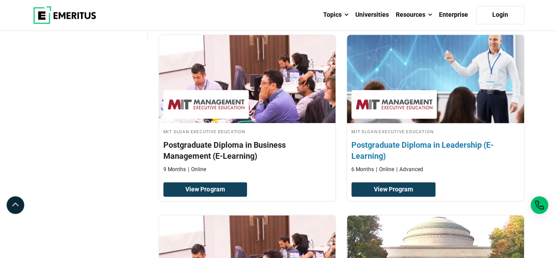
click at [395, 144] on h4 "Postgraduate Diploma in Leadership (E-Learning)" at bounding box center [435, 150] width 168 height 22
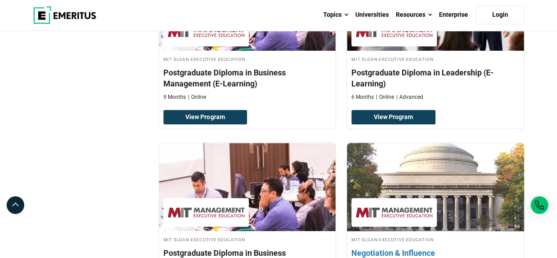
scroll to position [484, 0]
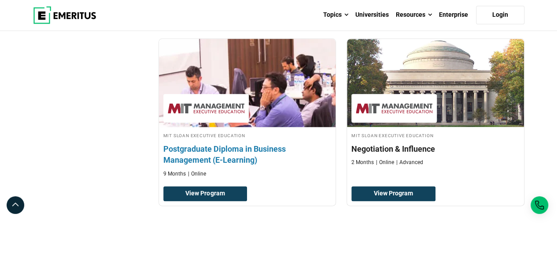
click at [239, 151] on h4 "Postgraduate Diploma in Business Management (E-Learning)" at bounding box center [247, 154] width 168 height 22
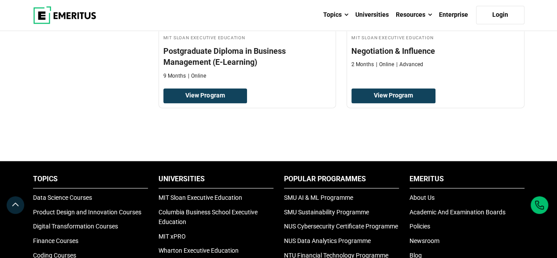
scroll to position [528, 0]
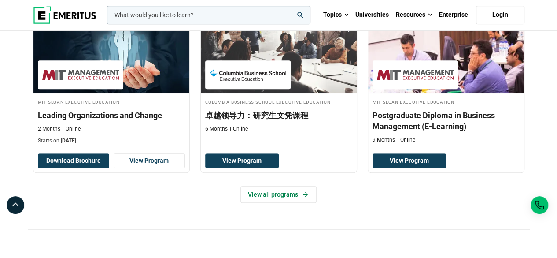
scroll to position [176, 0]
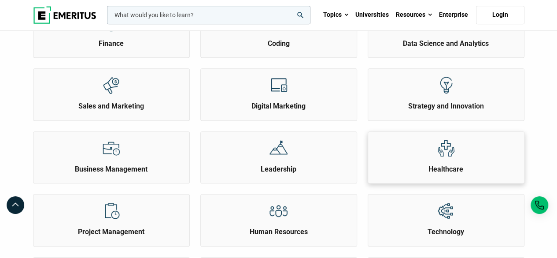
click at [456, 156] on div at bounding box center [445, 148] width 33 height 33
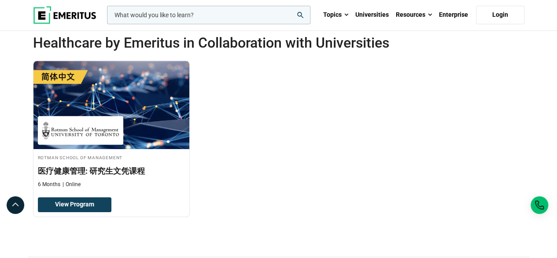
scroll to position [132, 0]
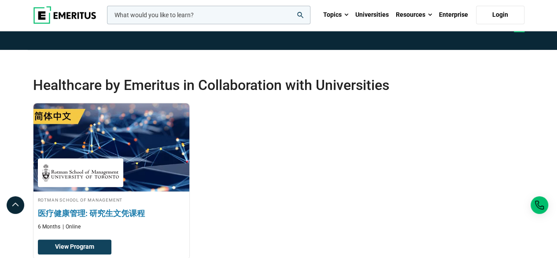
click at [134, 196] on h4 "Rotman School of Management" at bounding box center [111, 199] width 147 height 7
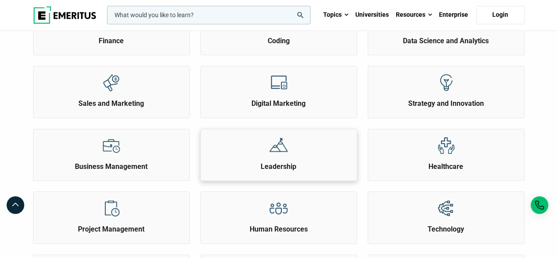
scroll to position [308, 0]
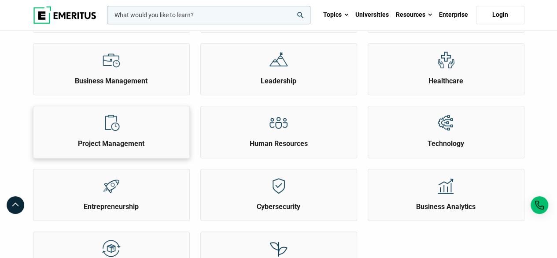
click at [98, 140] on h2 "Project Management" at bounding box center [111, 144] width 151 height 10
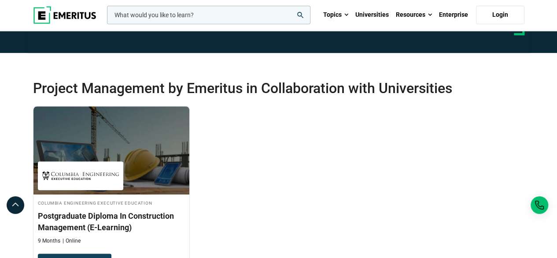
scroll to position [176, 0]
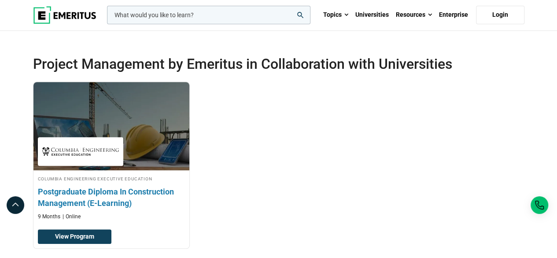
click at [115, 194] on h3 "Postgraduate Diploma In Construction Management (E-Learning)" at bounding box center [111, 197] width 147 height 22
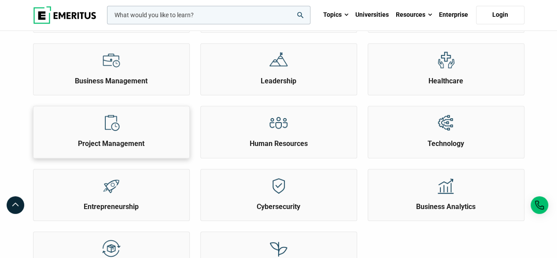
click at [114, 139] on h2 "Project Management" at bounding box center [111, 144] width 151 height 10
click at [276, 134] on div at bounding box center [278, 122] width 33 height 33
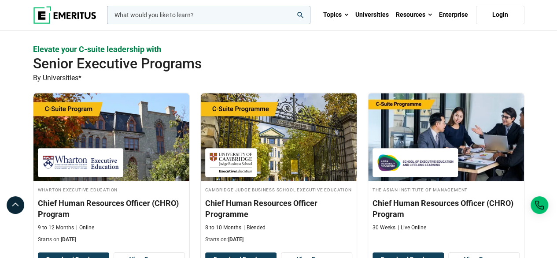
scroll to position [88, 0]
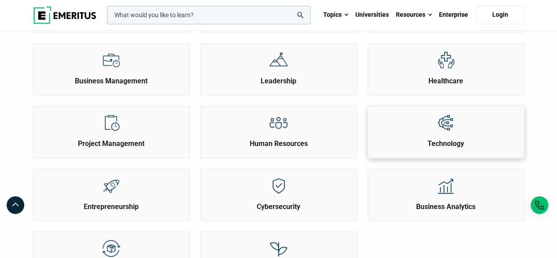
click at [443, 139] on h2 "Technology" at bounding box center [445, 144] width 151 height 10
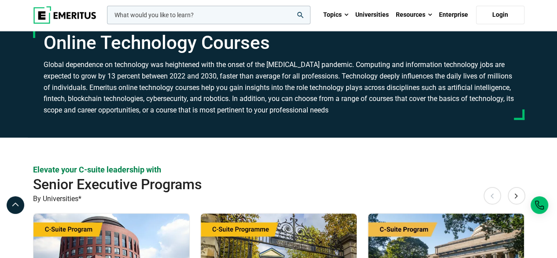
scroll to position [88, 0]
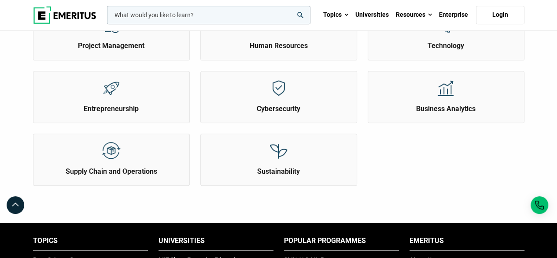
scroll to position [440, 0]
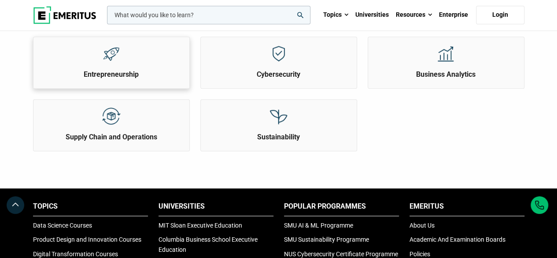
click at [100, 70] on h2 "Entrepreneurship" at bounding box center [111, 75] width 151 height 10
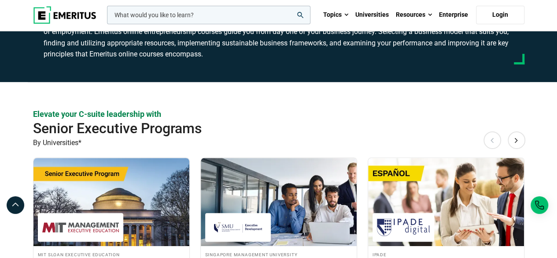
scroll to position [132, 0]
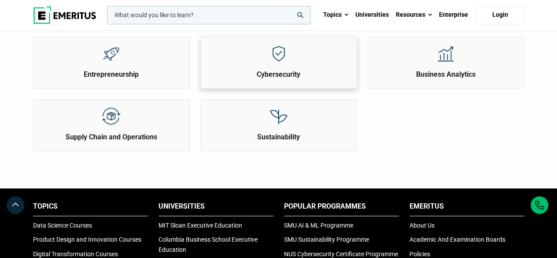
click at [263, 70] on h2 "Cybersecurity" at bounding box center [278, 75] width 151 height 10
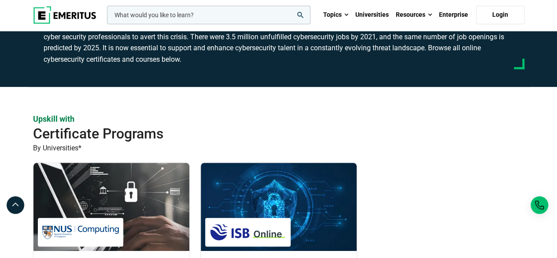
scroll to position [44, 0]
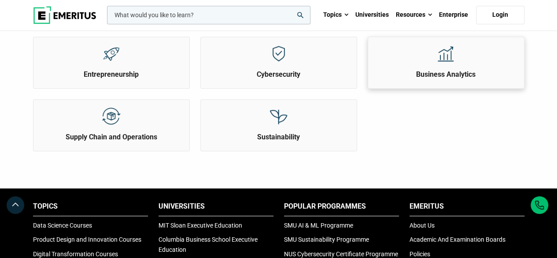
click at [424, 70] on h2 "Business Analytics" at bounding box center [445, 75] width 151 height 10
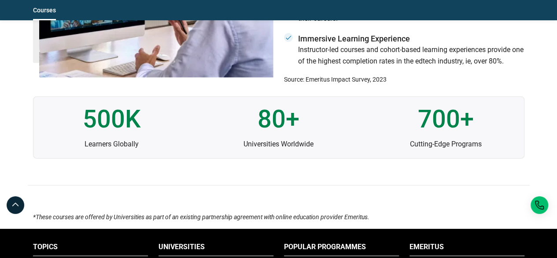
scroll to position [925, 0]
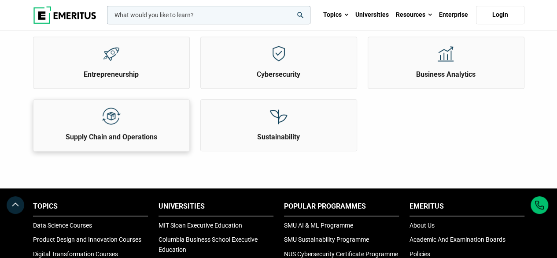
click at [125, 125] on div at bounding box center [111, 116] width 33 height 33
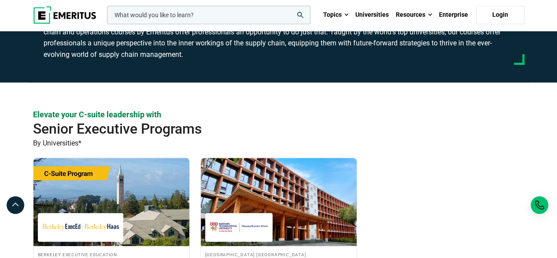
scroll to position [132, 0]
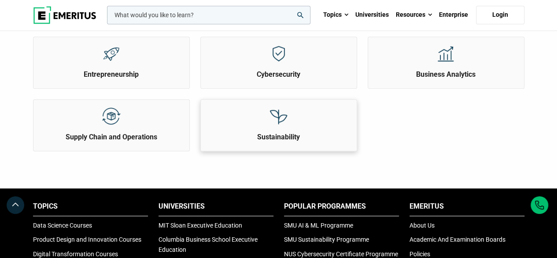
click at [274, 118] on img at bounding box center [279, 116] width 20 height 20
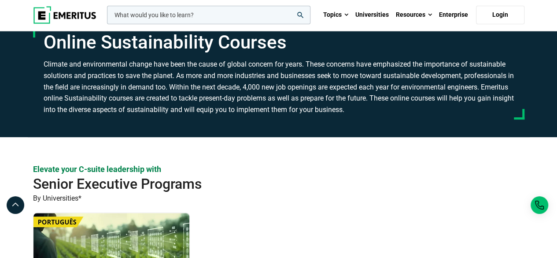
scroll to position [88, 0]
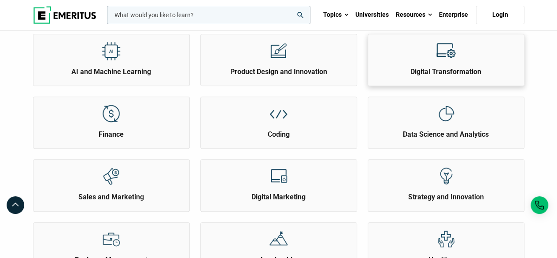
scroll to position [132, 0]
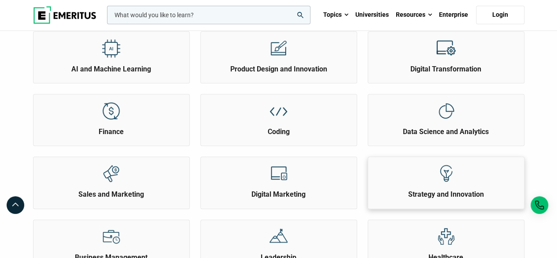
click at [411, 188] on div "Strategy and Innovation" at bounding box center [446, 178] width 156 height 42
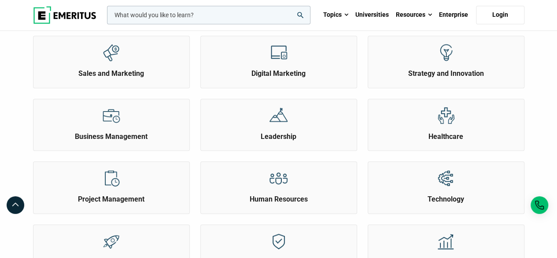
scroll to position [264, 0]
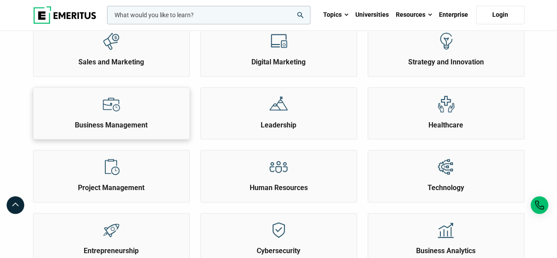
click at [129, 104] on div "Business Management" at bounding box center [111, 109] width 156 height 42
click at [278, 122] on h2 "Leadership" at bounding box center [278, 125] width 151 height 10
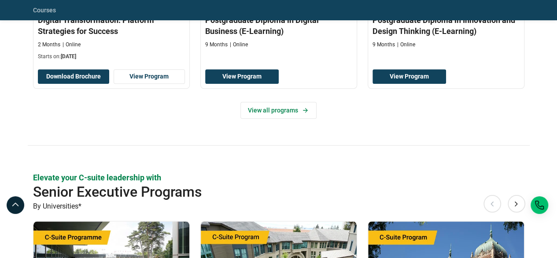
scroll to position [308, 0]
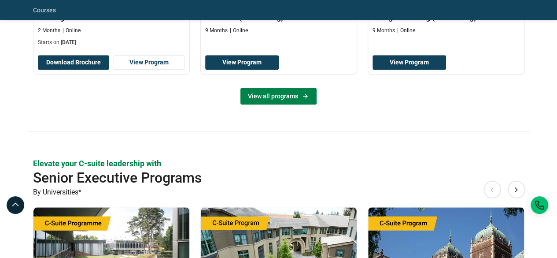
click at [273, 103] on link "View all programs" at bounding box center [278, 96] width 76 height 17
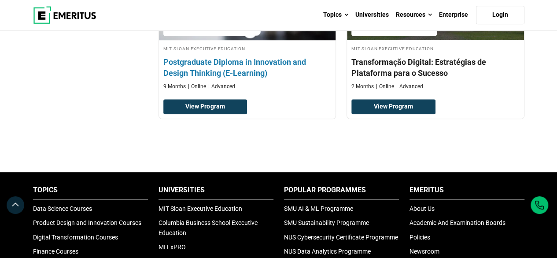
scroll to position [528, 0]
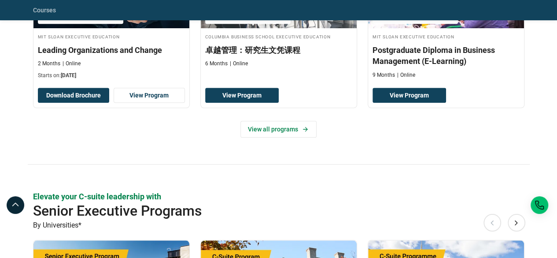
scroll to position [220, 0]
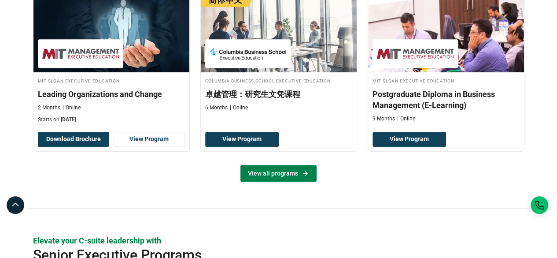
click at [272, 170] on link "View all programs" at bounding box center [278, 173] width 76 height 17
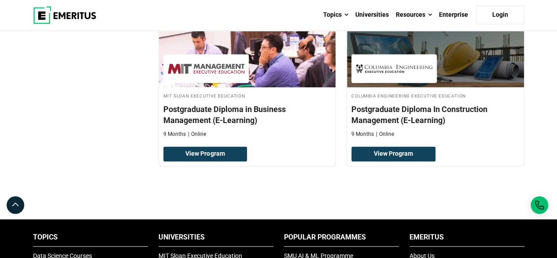
scroll to position [572, 0]
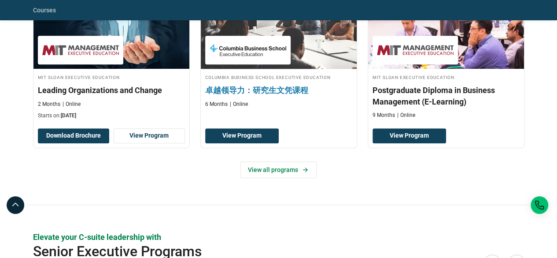
scroll to position [308, 0]
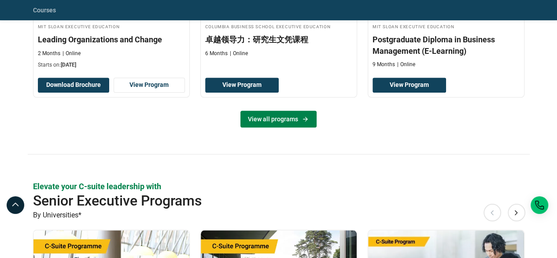
click at [283, 123] on link "View all programs" at bounding box center [278, 119] width 76 height 17
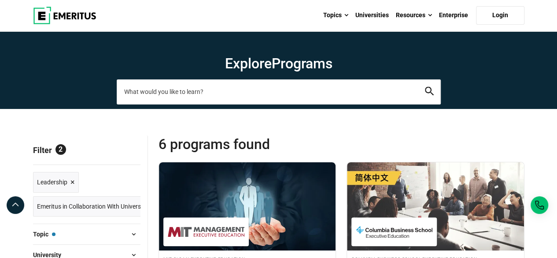
click at [304, 97] on input "search-page" at bounding box center [279, 91] width 324 height 25
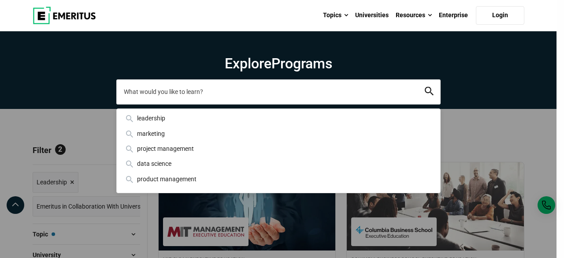
paste input "POSTGRADUATE DIPLOMA IN GENERAL MANAGEMENT (E-LEARNING)"
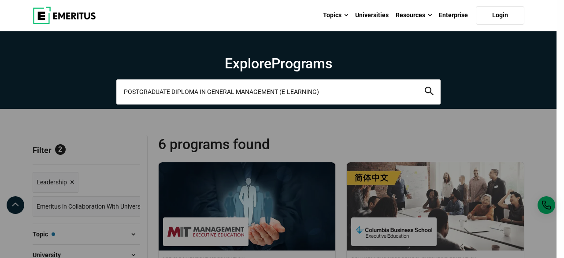
type input "POSTGRADUATE DIPLOMA IN GENERAL MANAGEMENT (E-LEARNING)"
click at [428, 91] on icon "search" at bounding box center [428, 91] width 9 height 9
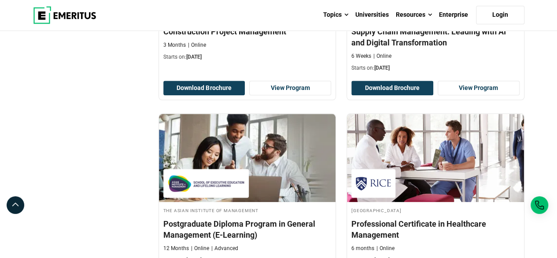
scroll to position [528, 0]
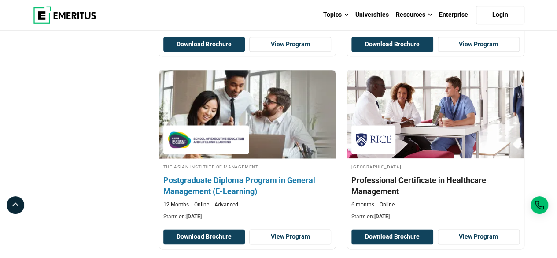
click at [269, 177] on h4 "Postgraduate Diploma Program in General Management (E-Learning)" at bounding box center [247, 185] width 168 height 22
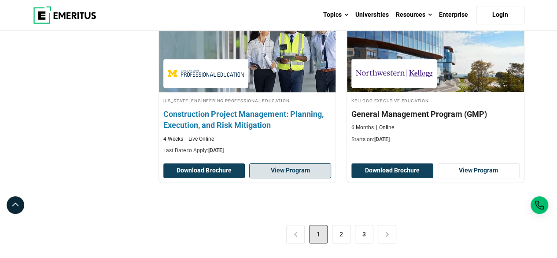
scroll to position [2025, 0]
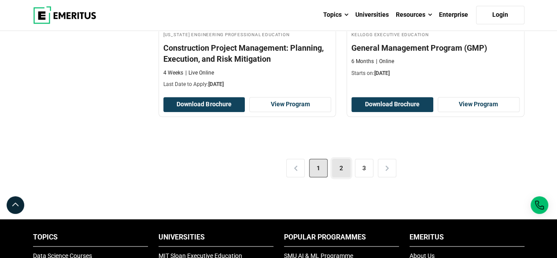
click at [337, 159] on link "2" at bounding box center [341, 168] width 18 height 18
click at [341, 161] on link "2" at bounding box center [341, 168] width 18 height 18
click at [368, 160] on link "3" at bounding box center [364, 168] width 18 height 18
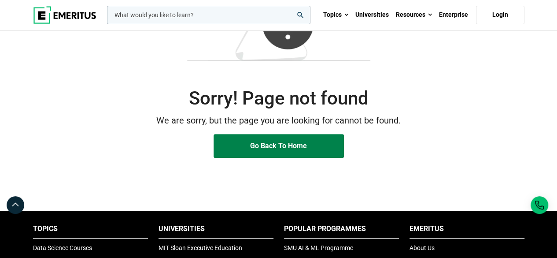
scroll to position [44, 0]
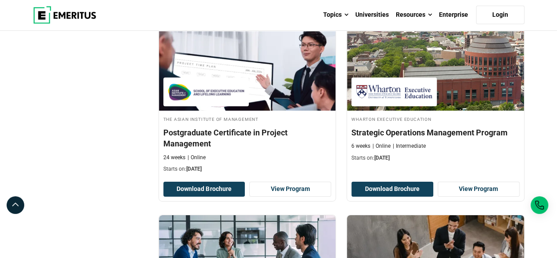
scroll to position [1321, 0]
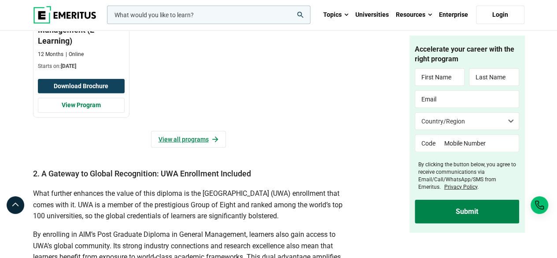
scroll to position [881, 0]
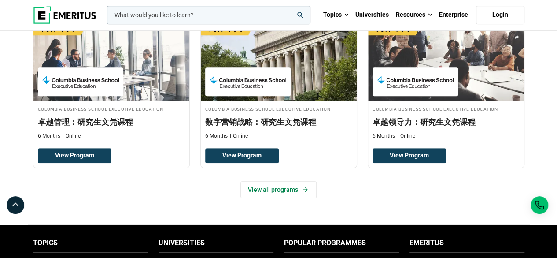
scroll to position [264, 0]
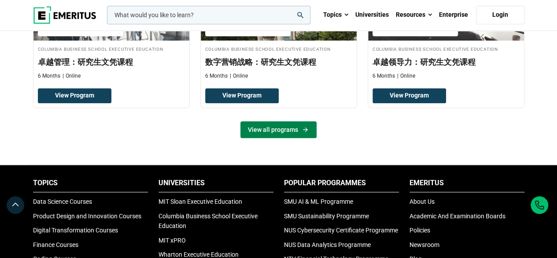
click at [261, 129] on link "View all programs" at bounding box center [278, 129] width 76 height 17
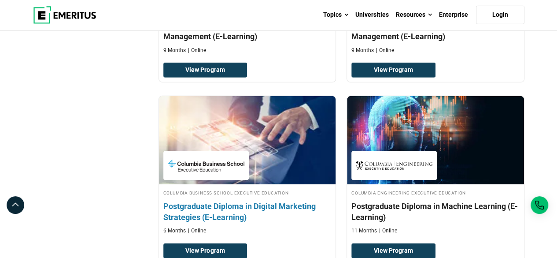
scroll to position [1321, 0]
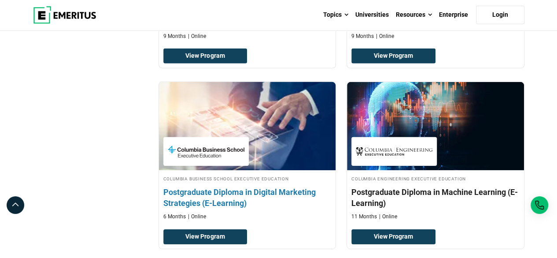
click at [245, 186] on h4 "Postgraduate Diploma in Digital Marketing Strategies (E-Learning)" at bounding box center [247, 197] width 168 height 22
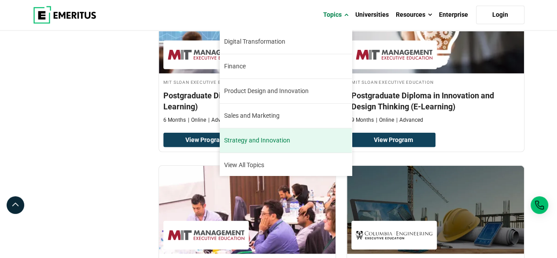
scroll to position [55, 0]
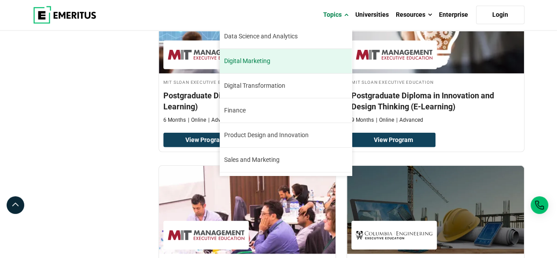
click at [278, 53] on link "Digital Marketing Digital marketing has been a booming industry since its incep…" at bounding box center [286, 61] width 132 height 24
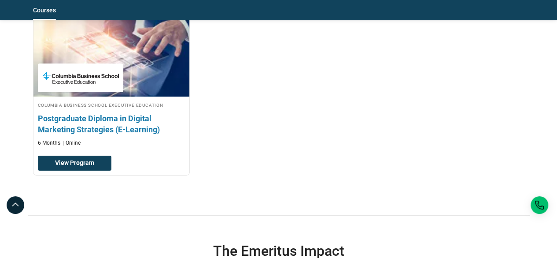
scroll to position [1365, 0]
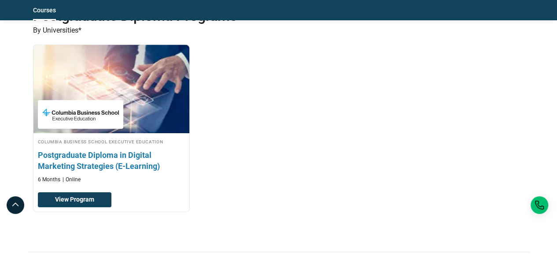
click at [89, 149] on h3 "Postgraduate Diploma in Digital Marketing Strategies (E-Learning)" at bounding box center [111, 160] width 147 height 22
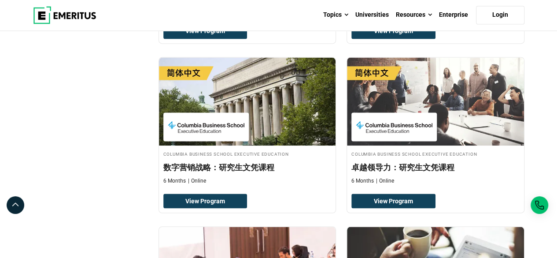
scroll to position [572, 0]
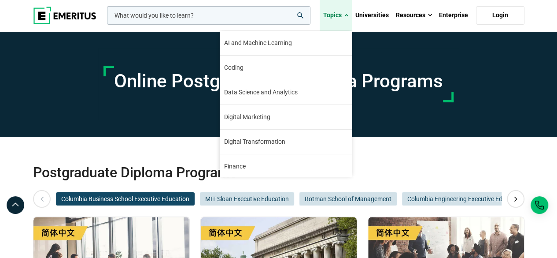
click at [333, 17] on link "Topics" at bounding box center [336, 15] width 32 height 31
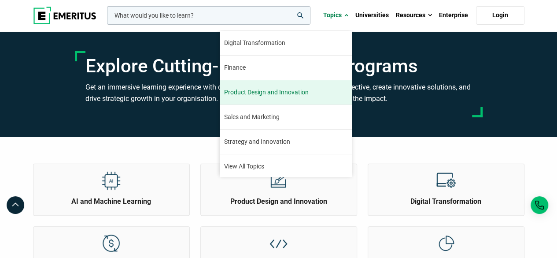
scroll to position [100, 0]
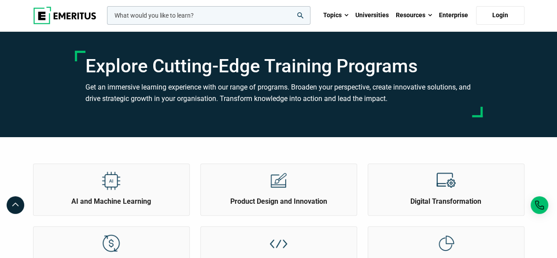
click at [95, 183] on div at bounding box center [111, 180] width 33 height 33
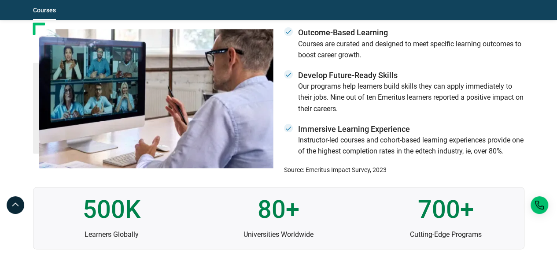
scroll to position [2290, 0]
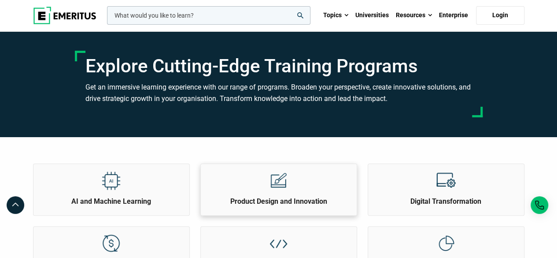
click at [299, 191] on div "Product Design and Innovation" at bounding box center [279, 185] width 156 height 42
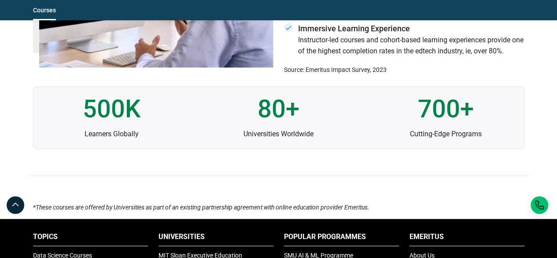
scroll to position [2290, 0]
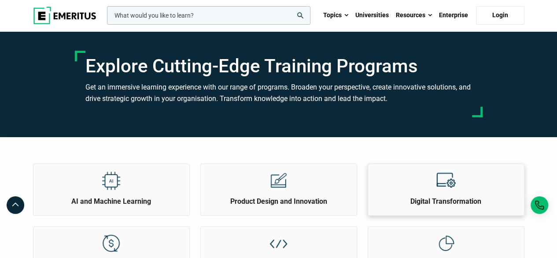
click at [460, 196] on h2 "Digital Transformation" at bounding box center [445, 201] width 151 height 10
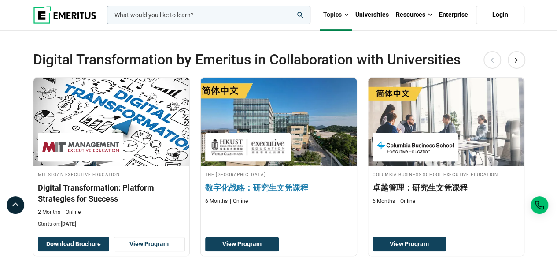
scroll to position [264, 0]
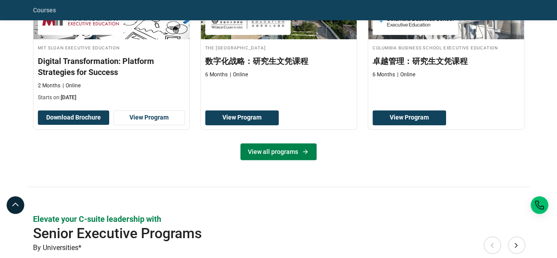
click at [284, 151] on link "View all programs" at bounding box center [278, 151] width 76 height 17
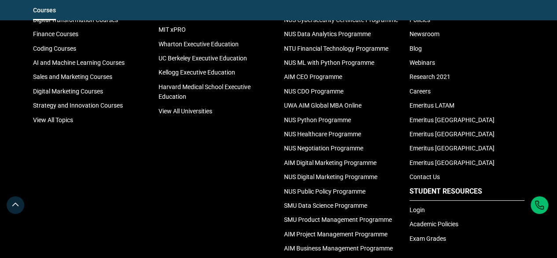
scroll to position [1761, 0]
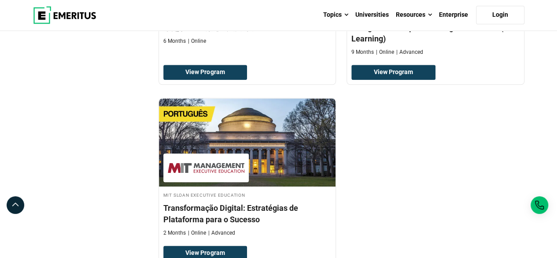
scroll to position [440, 0]
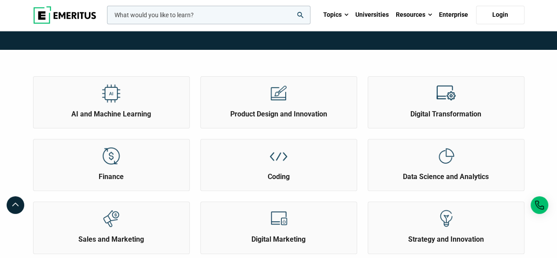
scroll to position [88, 0]
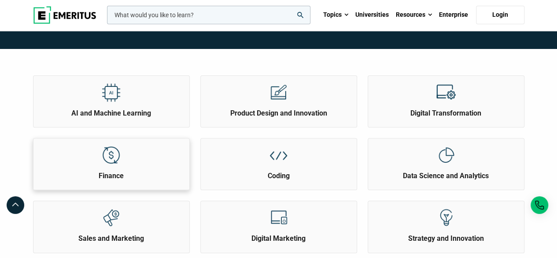
click at [133, 169] on div "Finance" at bounding box center [111, 159] width 156 height 42
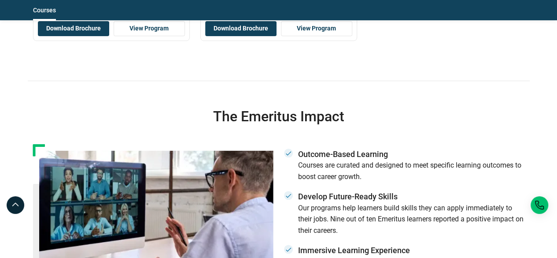
scroll to position [1409, 0]
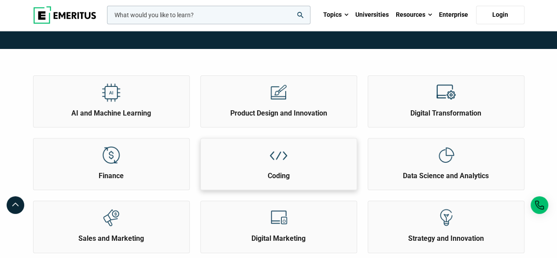
click at [313, 171] on h2 "Coding" at bounding box center [278, 176] width 151 height 10
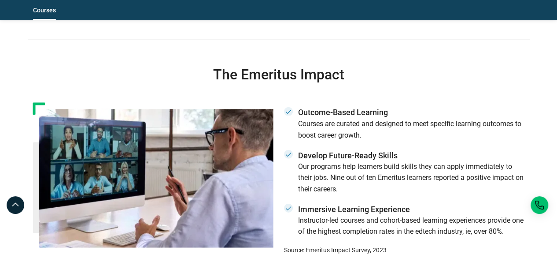
scroll to position [837, 0]
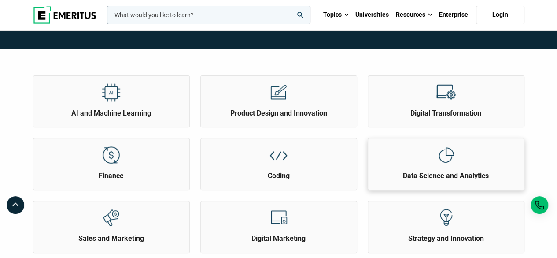
click at [460, 166] on div at bounding box center [445, 154] width 33 height 33
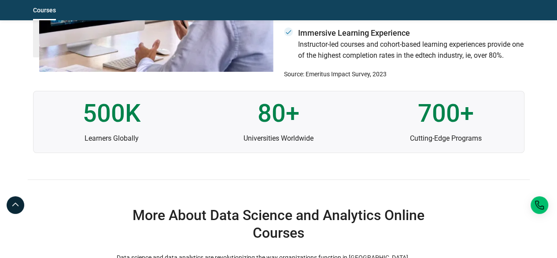
scroll to position [1585, 0]
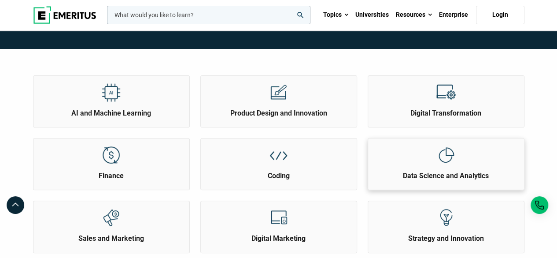
click at [415, 163] on div "Data Science and Analytics" at bounding box center [446, 159] width 156 height 42
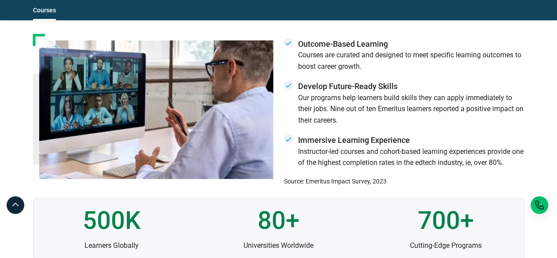
scroll to position [1409, 0]
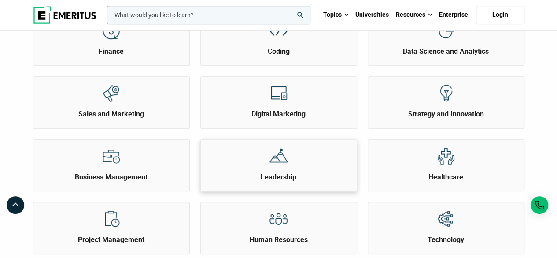
scroll to position [220, 0]
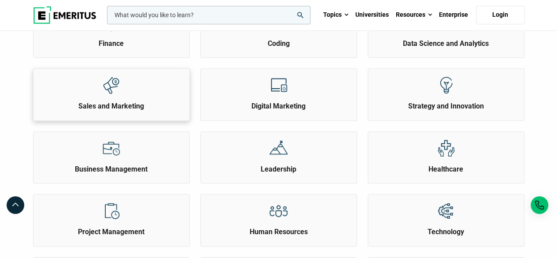
click at [128, 90] on div "Sales and Marketing" at bounding box center [111, 90] width 156 height 42
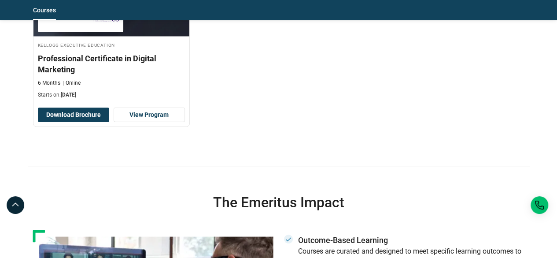
scroll to position [1277, 0]
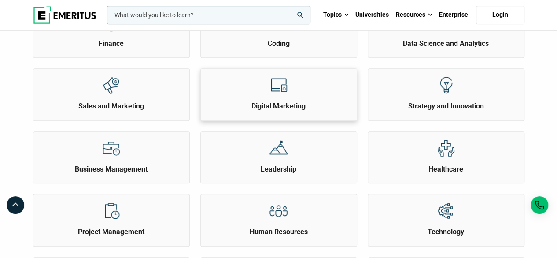
click at [276, 105] on h2 "Digital Marketing" at bounding box center [278, 106] width 151 height 10
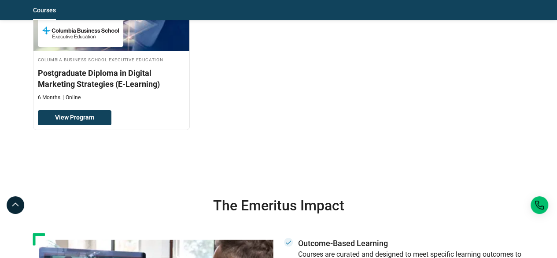
scroll to position [1453, 0]
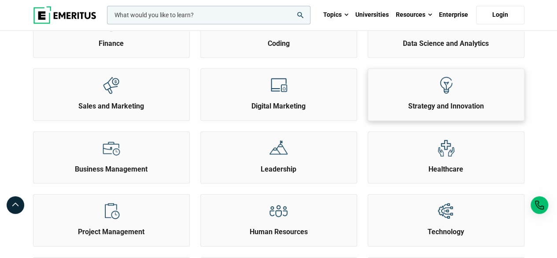
click at [426, 97] on div "Strategy and Innovation" at bounding box center [446, 90] width 156 height 42
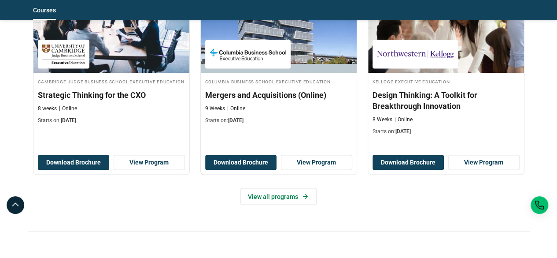
scroll to position [749, 0]
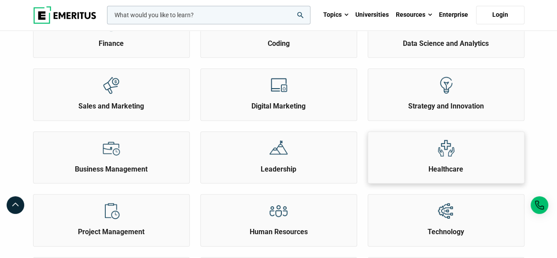
click at [468, 154] on div "Healthcare" at bounding box center [446, 153] width 156 height 42
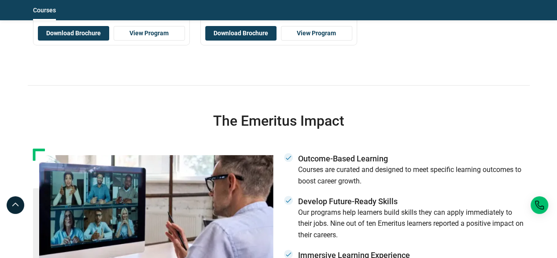
scroll to position [1585, 0]
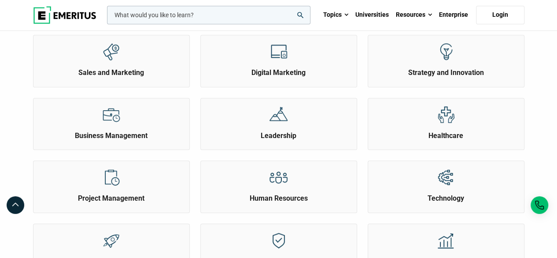
scroll to position [308, 0]
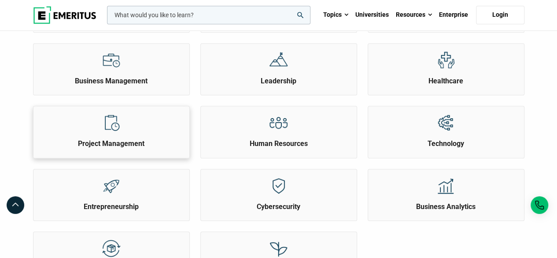
click at [120, 133] on div at bounding box center [111, 122] width 33 height 33
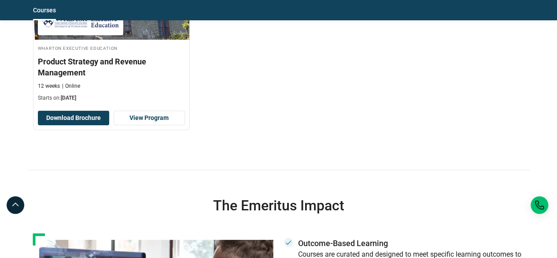
scroll to position [1761, 0]
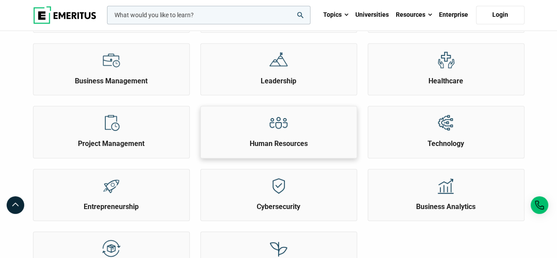
click at [277, 132] on div at bounding box center [278, 122] width 33 height 33
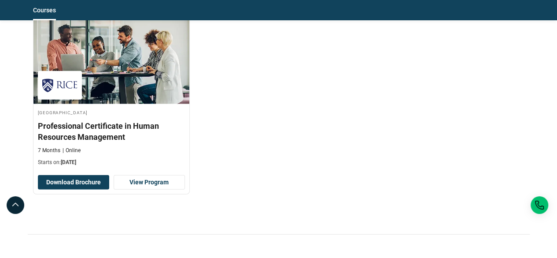
scroll to position [1189, 0]
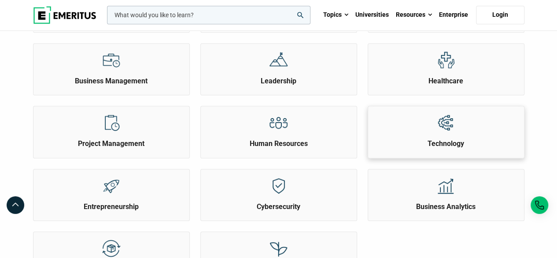
click at [441, 118] on img at bounding box center [446, 123] width 20 height 20
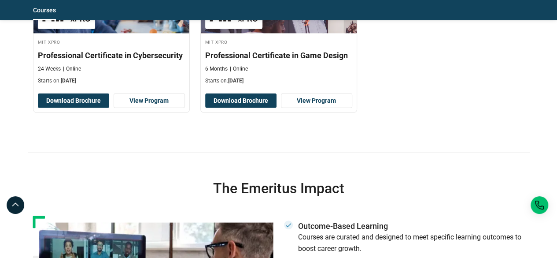
scroll to position [1277, 0]
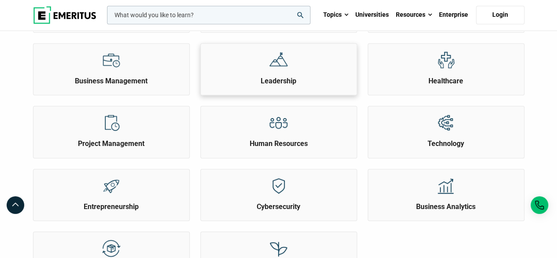
scroll to position [396, 0]
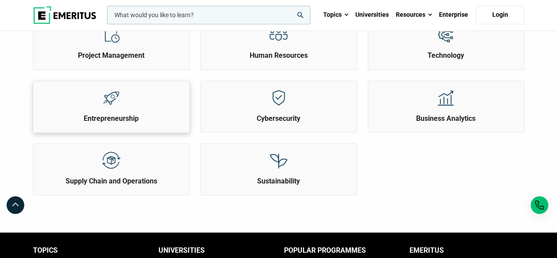
click at [157, 92] on div "Entrepreneurship" at bounding box center [111, 102] width 156 height 42
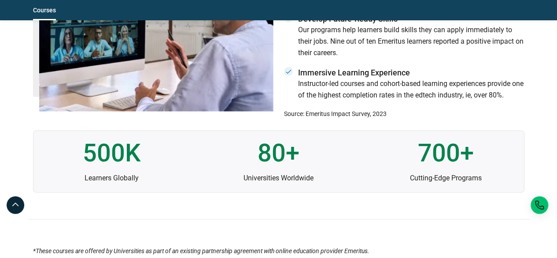
scroll to position [1013, 0]
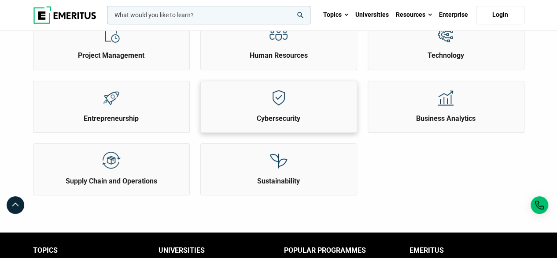
click at [283, 103] on img at bounding box center [279, 98] width 20 height 20
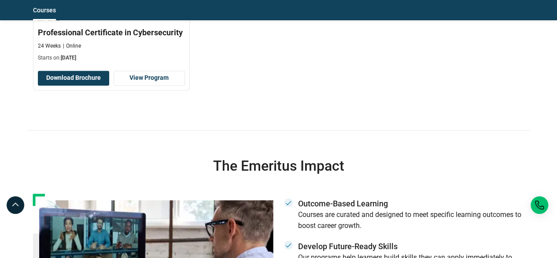
scroll to position [749, 0]
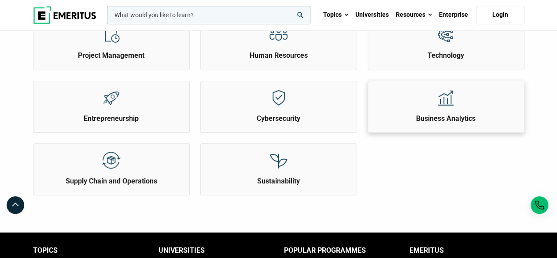
click at [442, 100] on img at bounding box center [446, 98] width 20 height 20
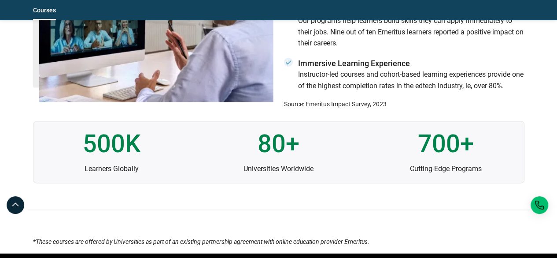
scroll to position [925, 0]
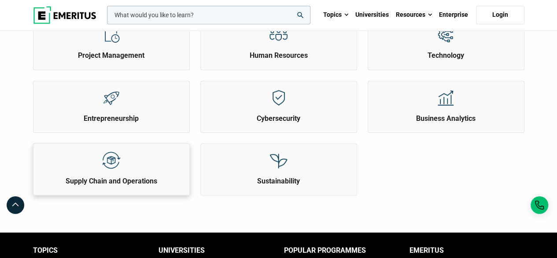
click at [103, 159] on img at bounding box center [111, 160] width 20 height 20
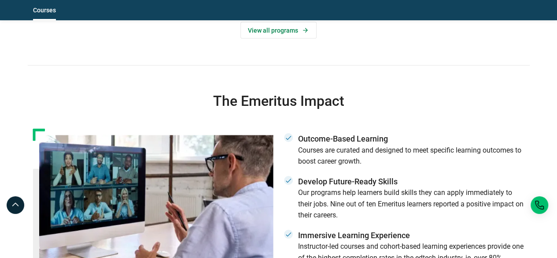
scroll to position [1101, 0]
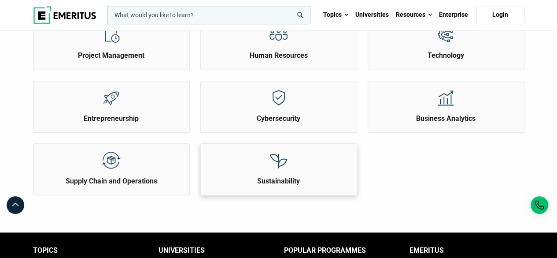
click at [266, 164] on div at bounding box center [278, 160] width 33 height 33
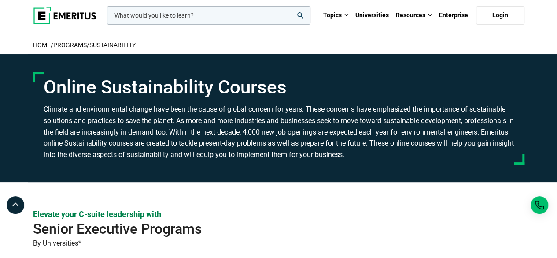
click at [59, 14] on img at bounding box center [64, 16] width 63 height 18
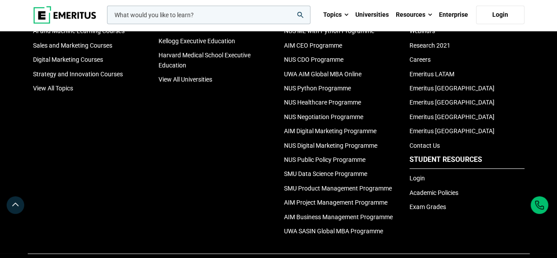
scroll to position [3126, 0]
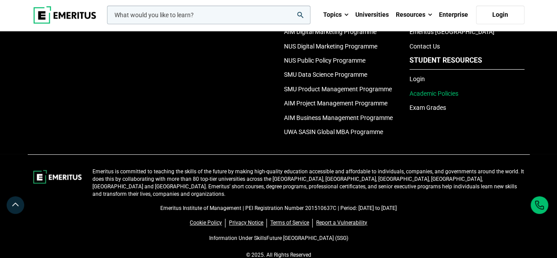
click at [426, 97] on link "Academic Policies" at bounding box center [433, 93] width 49 height 7
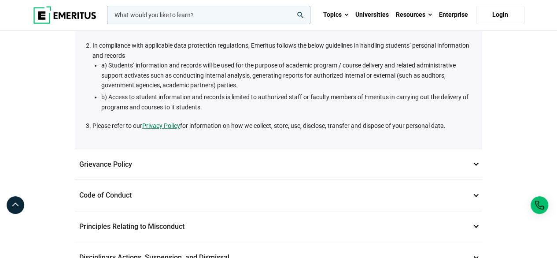
scroll to position [176, 0]
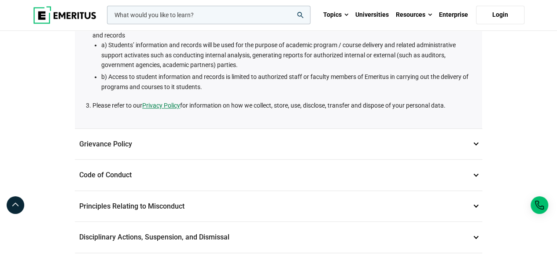
click at [183, 146] on p "Grievance Policy 2" at bounding box center [278, 144] width 407 height 31
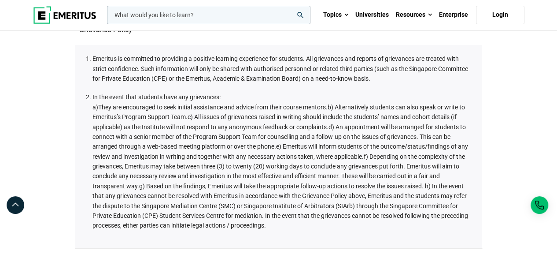
scroll to position [132, 0]
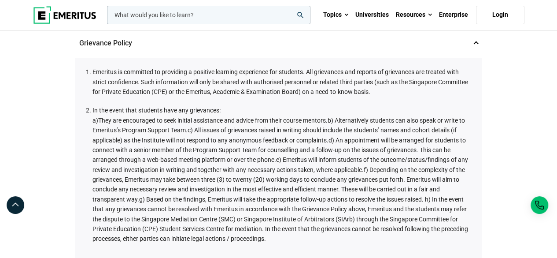
click at [479, 42] on p "Grievance Policy 2" at bounding box center [278, 43] width 407 height 31
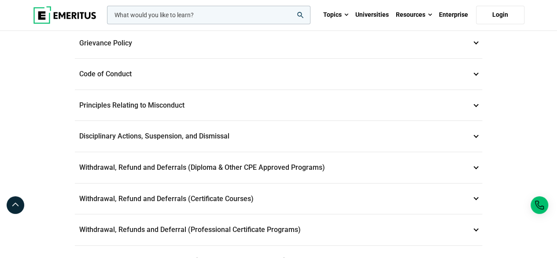
click at [124, 77] on p "Code of Conduct 3" at bounding box center [278, 74] width 407 height 31
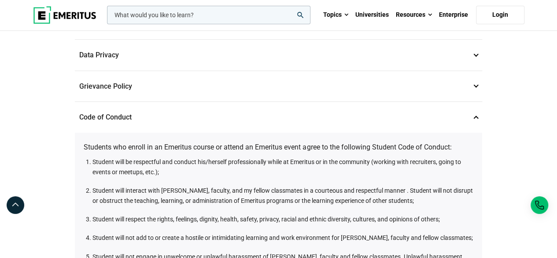
scroll to position [88, 0]
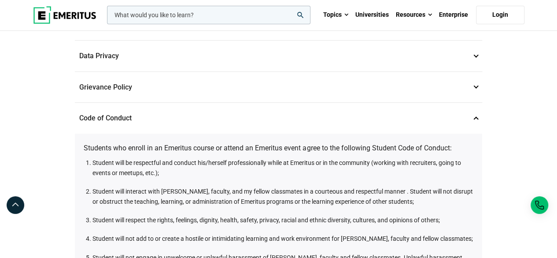
click at [476, 119] on p "Code of Conduct 3" at bounding box center [278, 118] width 407 height 31
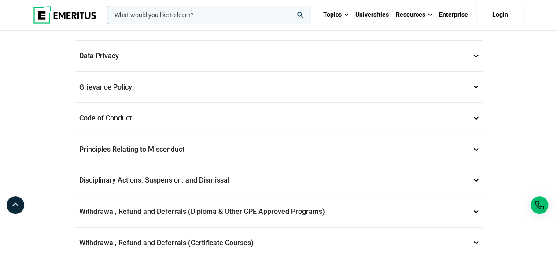
click at [138, 150] on p "Principles Relating to Misconduct 4" at bounding box center [278, 149] width 407 height 31
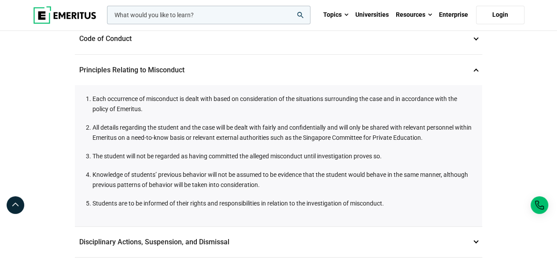
scroll to position [176, 0]
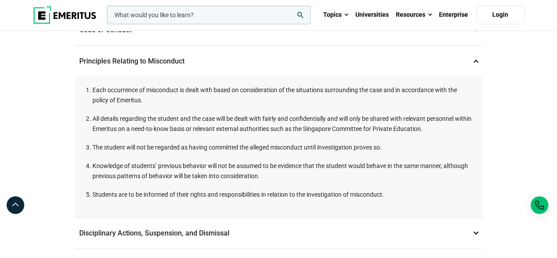
click at [476, 61] on p "Principles Relating to Misconduct 4" at bounding box center [278, 61] width 407 height 31
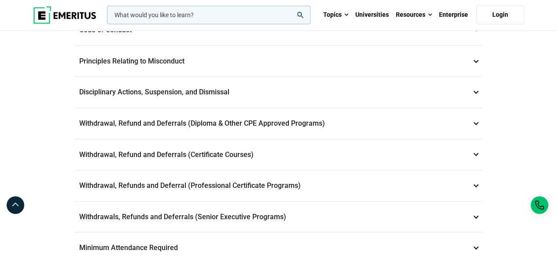
scroll to position [264, 0]
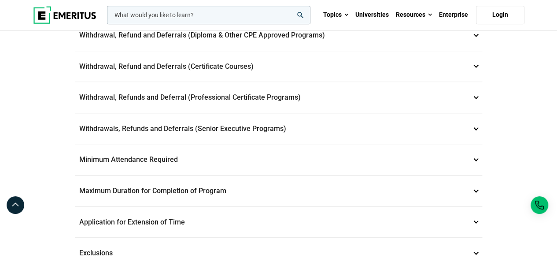
click at [175, 155] on p "Minimum Attendance Required 10" at bounding box center [278, 159] width 407 height 31
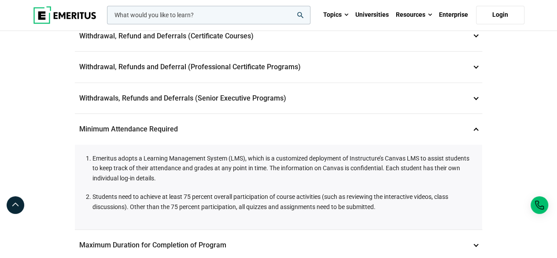
scroll to position [308, 0]
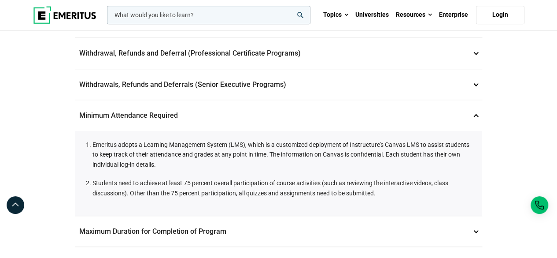
click at [190, 115] on p "Minimum Attendance Required 10" at bounding box center [278, 115] width 407 height 31
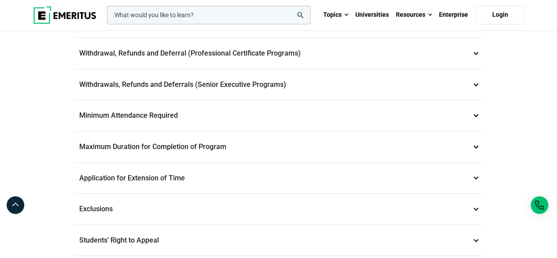
click at [185, 141] on p "Maximum Duration for Completion of Program 11" at bounding box center [278, 146] width 407 height 31
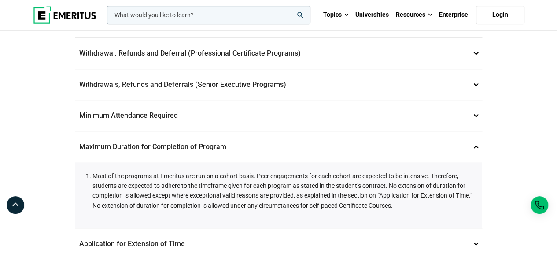
click at [192, 141] on p "Maximum Duration for Completion of Program 11" at bounding box center [278, 146] width 407 height 31
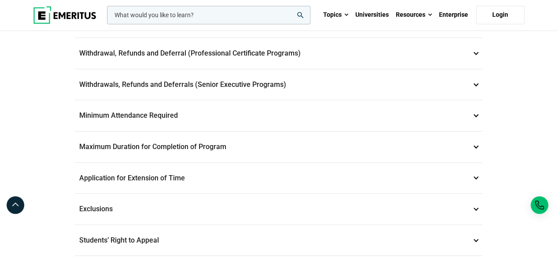
click at [173, 173] on p "Application for Extension of Time 12" at bounding box center [278, 177] width 407 height 31
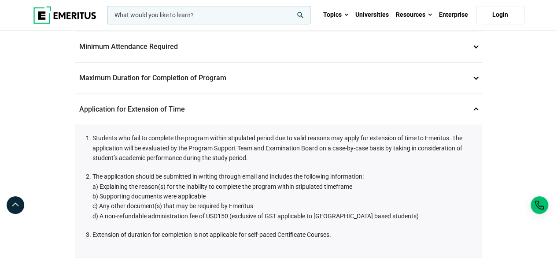
scroll to position [396, 0]
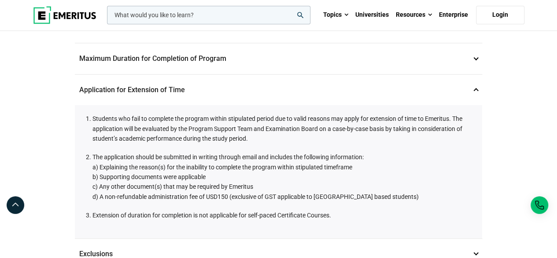
click at [181, 89] on p "Application for Extension of Time 12" at bounding box center [278, 89] width 407 height 31
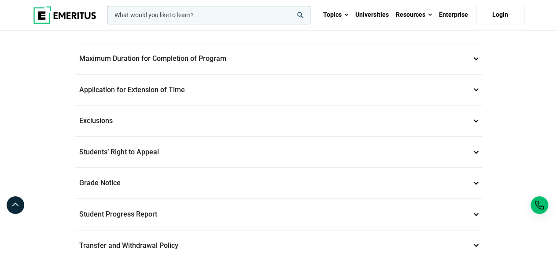
click at [147, 122] on p "Exclusions 13" at bounding box center [278, 120] width 407 height 31
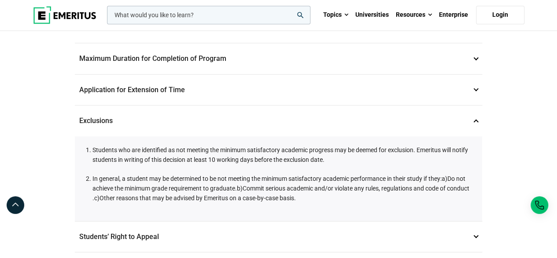
click at [147, 122] on p "Exclusions 13" at bounding box center [278, 120] width 407 height 31
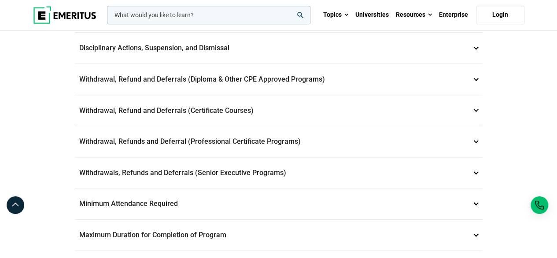
scroll to position [0, 0]
